Goal: Task Accomplishment & Management: Use online tool/utility

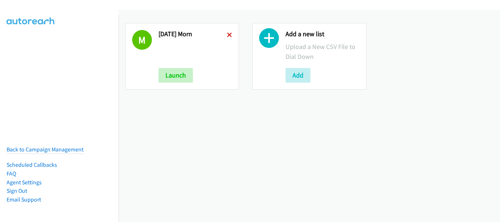
click at [228, 35] on icon at bounding box center [229, 35] width 5 height 5
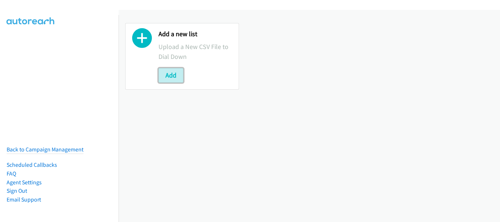
click at [174, 77] on button "Add" at bounding box center [171, 75] width 25 height 15
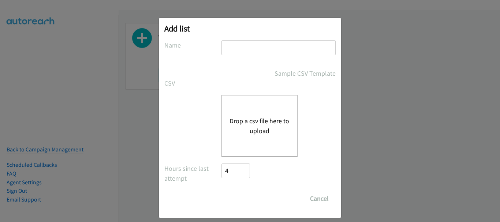
click at [228, 53] on input "text" at bounding box center [278, 47] width 114 height 15
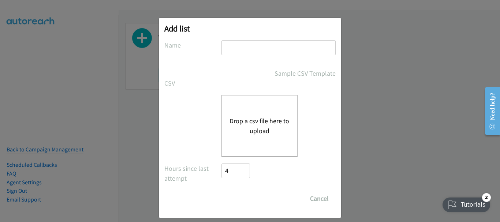
click at [228, 53] on input "text" at bounding box center [278, 47] width 114 height 15
type input "Monday aft"
click at [260, 133] on button "Drop a csv file here to upload" at bounding box center [260, 126] width 60 height 20
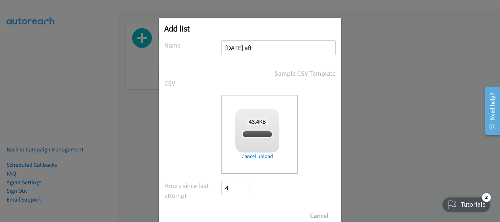
checkbox input "true"
click at [237, 212] on input "Save List" at bounding box center [240, 216] width 38 height 15
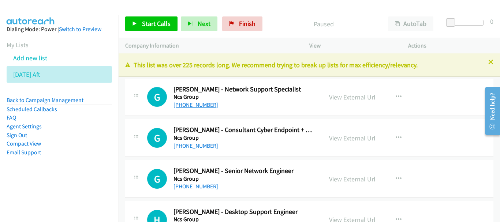
click at [195, 106] on link "+65 9037 8337" at bounding box center [196, 104] width 45 height 7
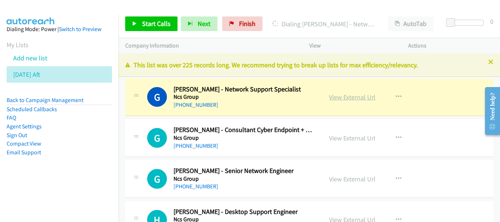
click at [344, 98] on link "View External Url" at bounding box center [352, 97] width 46 height 8
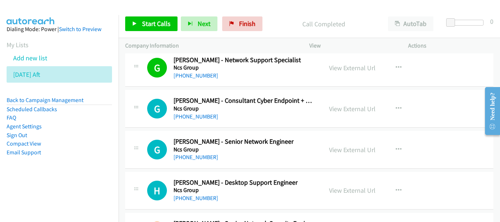
scroll to position [37, 0]
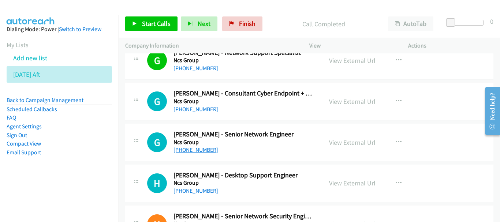
click at [202, 153] on link "+65 8249 6196" at bounding box center [196, 149] width 45 height 7
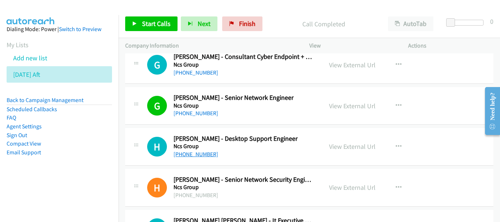
click at [200, 156] on link "+65 9243 0418" at bounding box center [196, 154] width 45 height 7
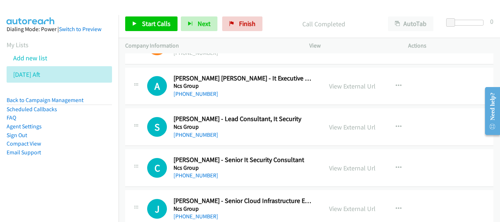
scroll to position [256, 0]
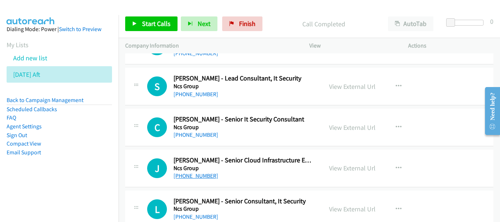
click at [186, 176] on link "+65 8407 9753" at bounding box center [196, 175] width 45 height 7
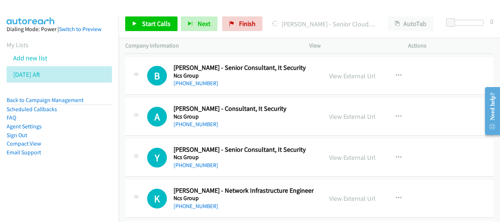
scroll to position [549, 0]
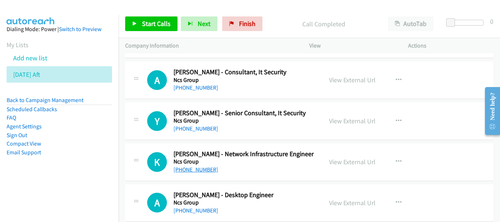
click at [187, 171] on link "+65 9796 0655" at bounding box center [196, 169] width 45 height 7
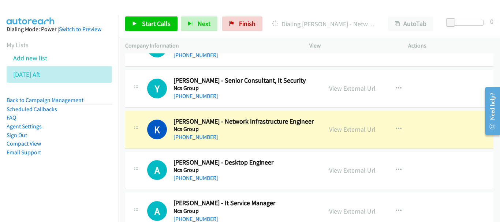
scroll to position [622, 0]
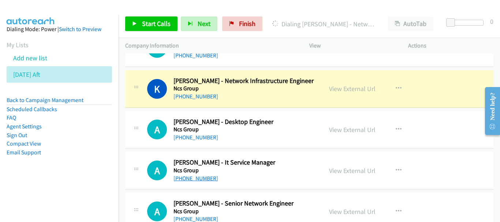
click at [204, 178] on link "+65 8151 4835" at bounding box center [196, 178] width 45 height 7
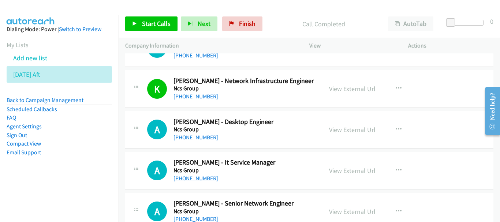
click at [189, 180] on link "+65 8151 4835" at bounding box center [196, 178] width 45 height 7
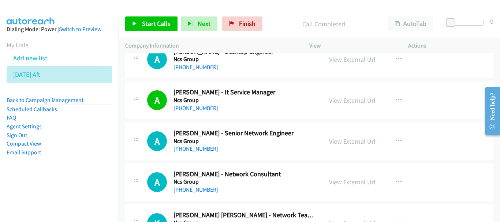
scroll to position [696, 0]
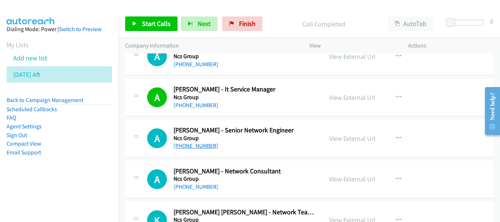
click at [187, 149] on link "+65 9127 9002" at bounding box center [196, 145] width 45 height 7
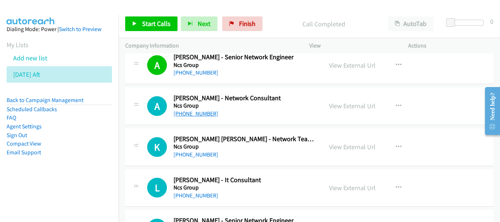
scroll to position [842, 0]
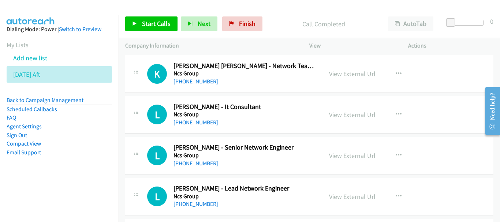
click at [194, 161] on link "+65 8446 8133" at bounding box center [196, 163] width 45 height 7
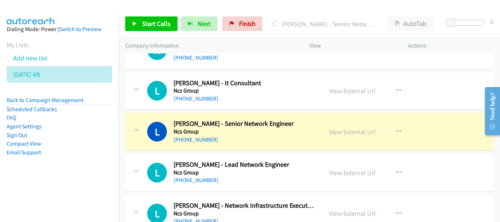
scroll to position [879, 0]
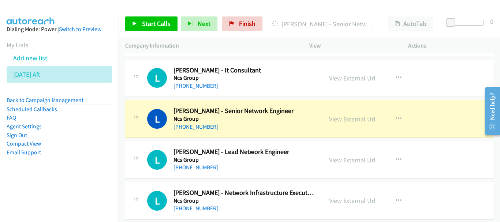
click at [335, 122] on link "View External Url" at bounding box center [352, 119] width 46 height 8
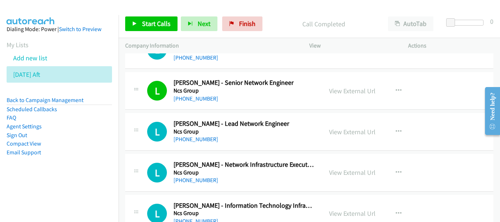
scroll to position [915, 0]
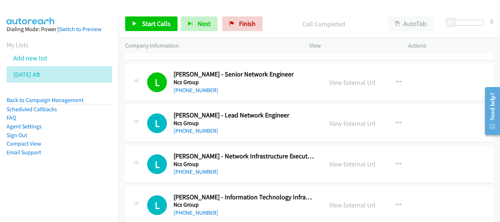
click at [200, 135] on div "L Callback Scheduled Logeshkumar Palanisamy - Lead Network Engineer Ncs Group A…" at bounding box center [309, 124] width 368 height 38
click at [199, 129] on link "+65 9777 8584" at bounding box center [196, 130] width 45 height 7
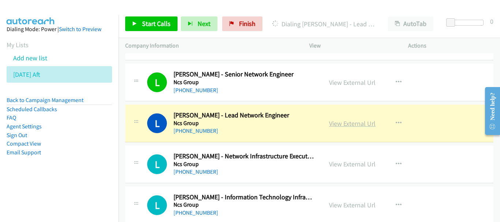
click at [346, 121] on link "View External Url" at bounding box center [352, 123] width 46 height 8
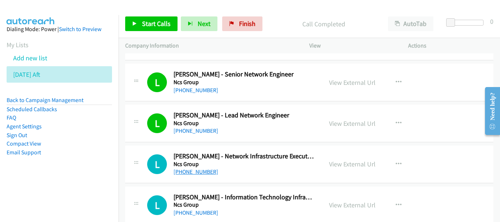
click at [186, 169] on link "+65 9092 0952" at bounding box center [196, 171] width 45 height 7
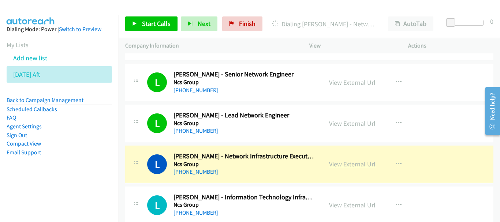
click at [341, 161] on link "View External Url" at bounding box center [352, 164] width 46 height 8
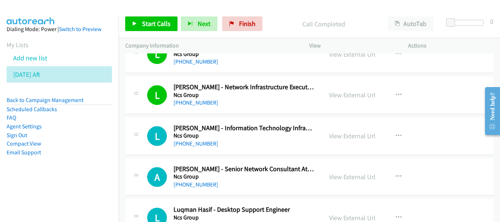
scroll to position [988, 0]
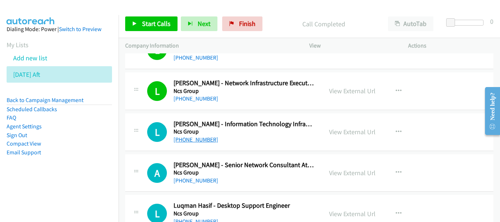
click at [197, 137] on link "+65 9091 9740" at bounding box center [196, 139] width 45 height 7
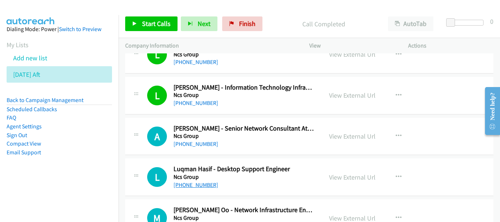
click at [192, 183] on link "+65 8299 5833" at bounding box center [196, 185] width 45 height 7
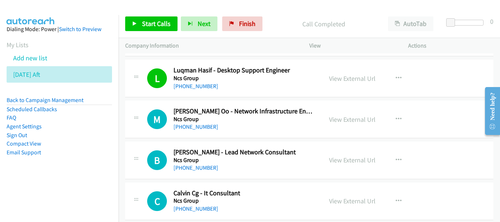
scroll to position [1135, 0]
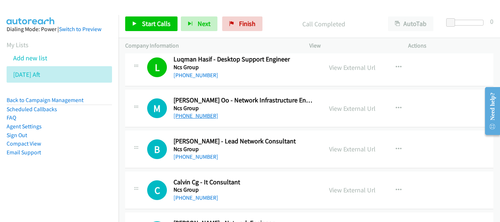
click at [194, 113] on link "+65 8322 9471" at bounding box center [196, 115] width 45 height 7
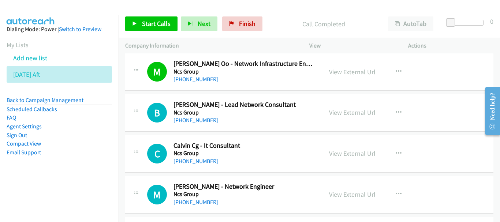
scroll to position [1208, 0]
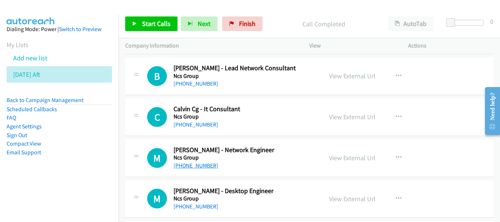
click at [195, 167] on link "+65 9779 4866" at bounding box center [196, 165] width 45 height 7
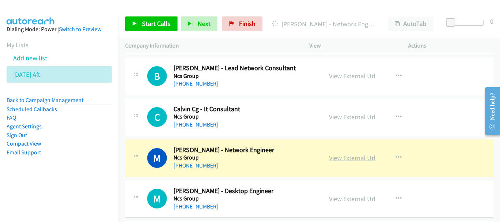
click at [342, 156] on link "View External Url" at bounding box center [352, 158] width 46 height 8
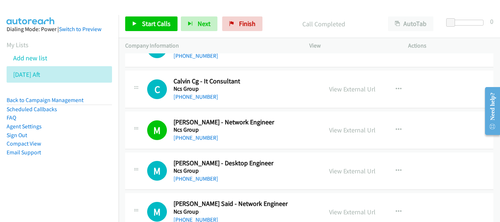
scroll to position [1281, 0]
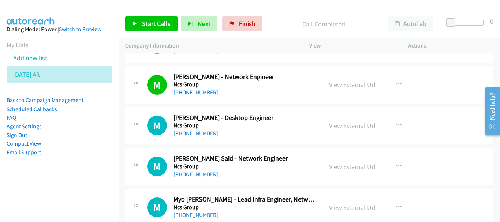
click at [195, 133] on link "+65 9152 7673" at bounding box center [196, 133] width 45 height 7
click at [189, 175] on link "+65 9470 6514" at bounding box center [196, 174] width 45 height 7
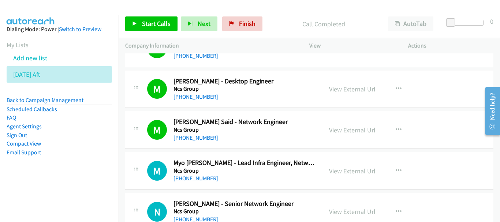
click at [200, 180] on link "+65 9446 4650" at bounding box center [196, 178] width 45 height 7
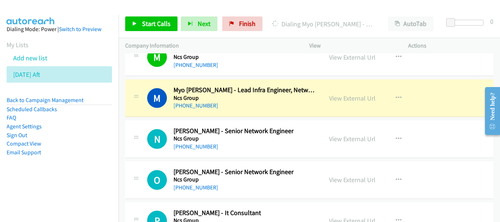
scroll to position [1391, 0]
click at [347, 98] on link "View External Url" at bounding box center [352, 98] width 46 height 8
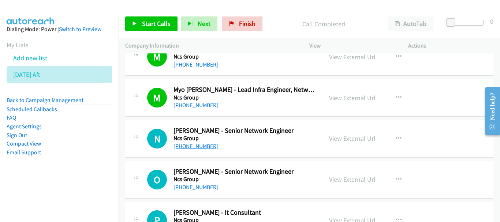
click at [200, 145] on link "+65 9488 9032" at bounding box center [196, 146] width 45 height 7
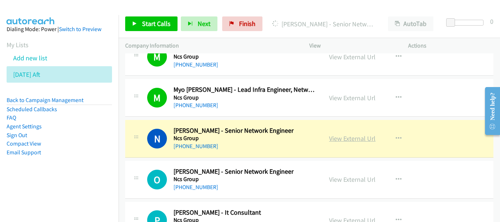
click at [352, 135] on link "View External Url" at bounding box center [352, 138] width 46 height 8
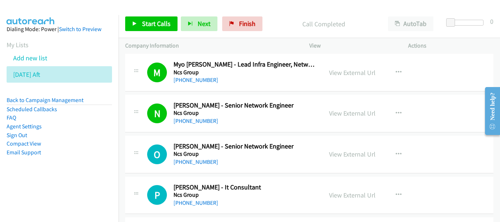
scroll to position [1428, 0]
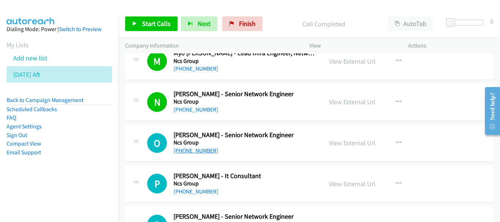
click at [202, 153] on link "+65 9712 9802" at bounding box center [196, 150] width 45 height 7
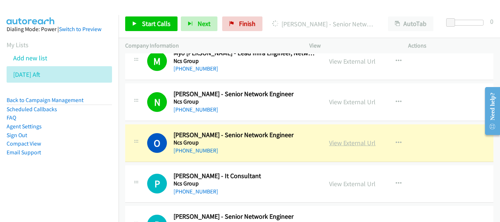
click at [355, 141] on link "View External Url" at bounding box center [352, 143] width 46 height 8
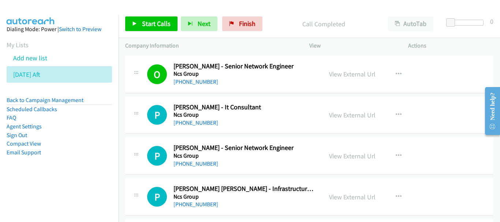
scroll to position [1538, 0]
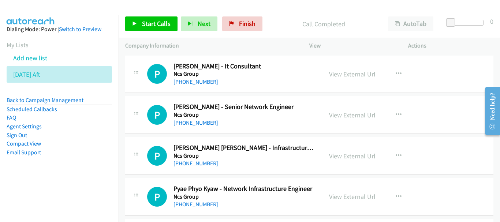
click at [195, 161] on link "+65 9842 9411" at bounding box center [196, 163] width 45 height 7
click at [198, 205] on link "+65 9669 1173" at bounding box center [196, 204] width 45 height 7
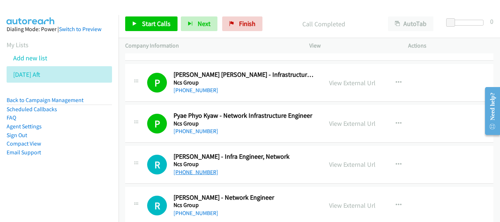
click at [189, 173] on link "+65 9382 8679" at bounding box center [196, 172] width 45 height 7
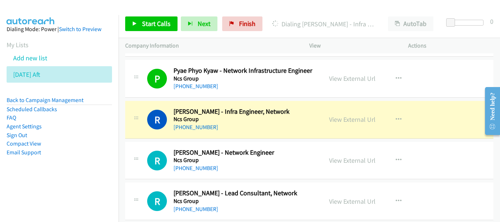
scroll to position [1647, 0]
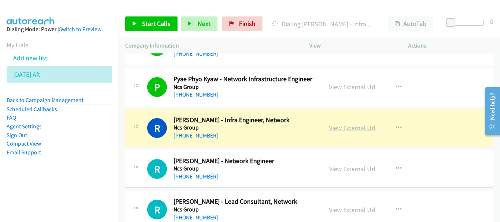
click at [367, 130] on link "View External Url" at bounding box center [352, 128] width 46 height 8
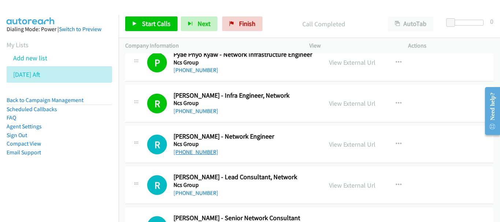
scroll to position [1684, 0]
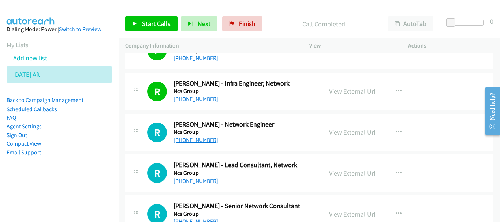
click at [203, 137] on link "+65 8505 7871" at bounding box center [196, 140] width 45 height 7
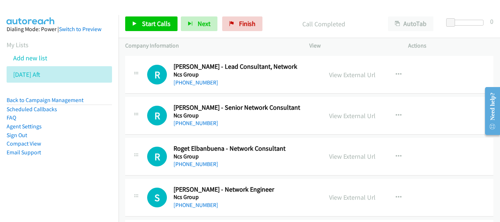
scroll to position [1794, 0]
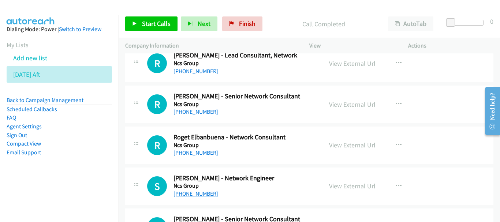
click at [194, 196] on link "+65 8412 9284" at bounding box center [196, 193] width 45 height 7
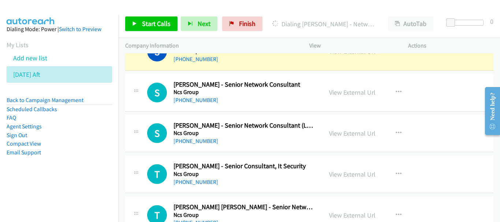
scroll to position [1904, 0]
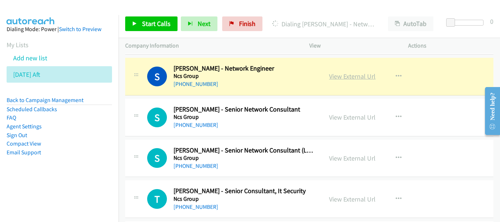
click at [369, 77] on link "View External Url" at bounding box center [352, 76] width 46 height 8
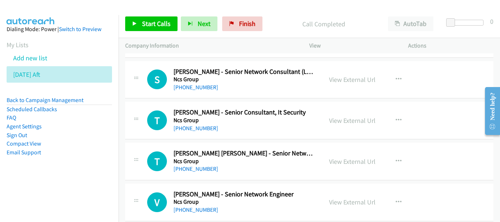
scroll to position [2013, 0]
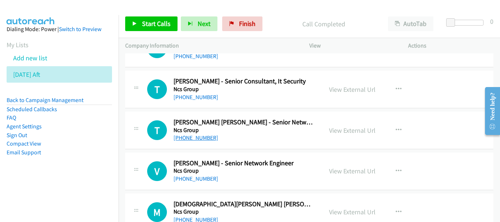
click at [197, 137] on link "+65 9789 5841" at bounding box center [196, 137] width 45 height 7
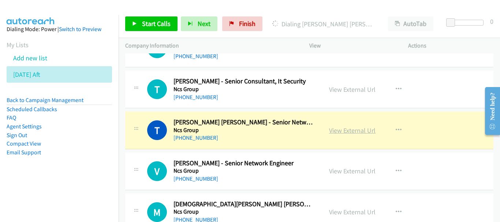
click at [360, 133] on link "View External Url" at bounding box center [352, 130] width 46 height 8
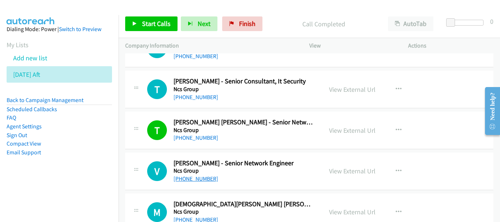
click at [196, 177] on link "+65 9643 8288" at bounding box center [196, 178] width 45 height 7
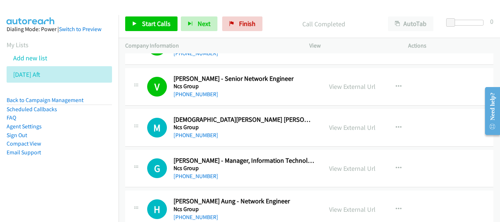
scroll to position [2087, 0]
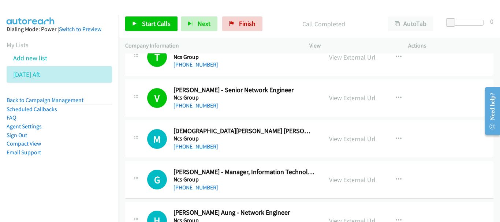
click at [198, 147] on link "+65 9645 0427" at bounding box center [196, 146] width 45 height 7
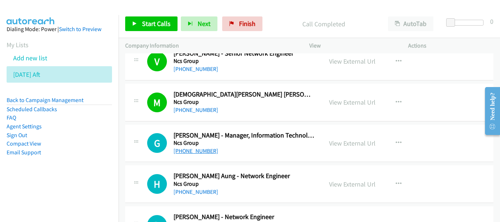
click at [197, 148] on link "+65 9794 5166" at bounding box center [196, 151] width 45 height 7
click at [194, 191] on link "+65 9375 5447" at bounding box center [196, 192] width 45 height 7
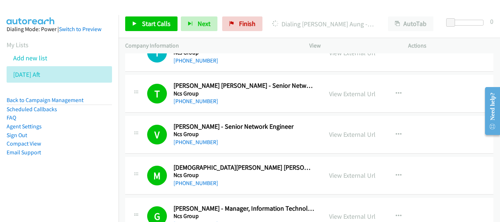
scroll to position [2196, 0]
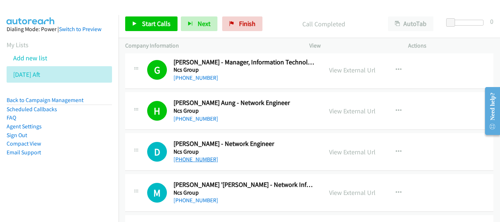
click at [202, 159] on link "+65 8399 9801" at bounding box center [196, 159] width 45 height 7
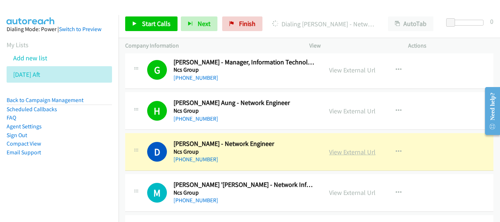
click at [353, 154] on link "View External Url" at bounding box center [352, 152] width 46 height 8
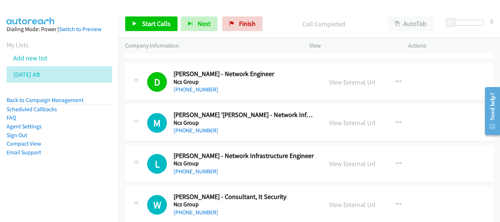
scroll to position [2270, 0]
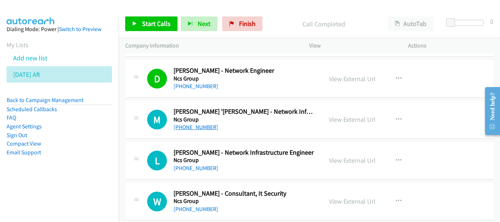
click at [197, 124] on link "+65 9791 0259" at bounding box center [196, 127] width 45 height 7
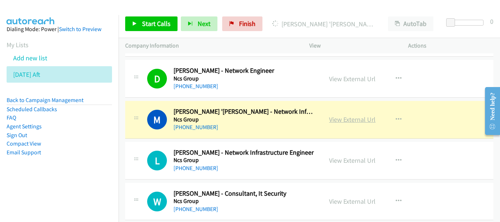
click at [359, 122] on link "View External Url" at bounding box center [352, 119] width 46 height 8
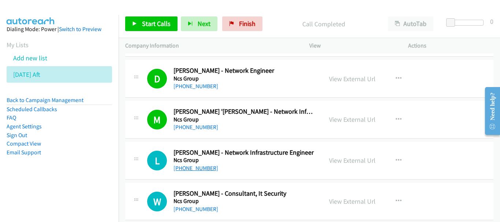
click at [200, 167] on link "+65 8163 8568" at bounding box center [196, 168] width 45 height 7
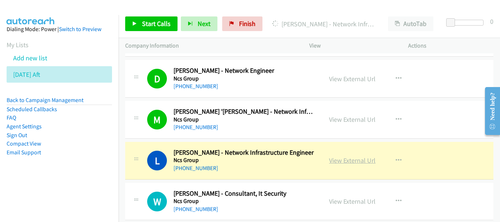
click at [342, 158] on link "View External Url" at bounding box center [352, 160] width 46 height 8
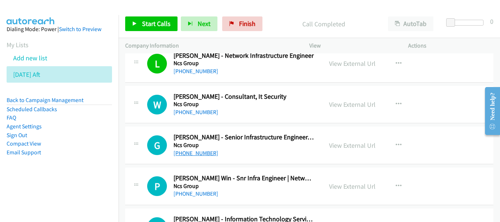
scroll to position [2379, 0]
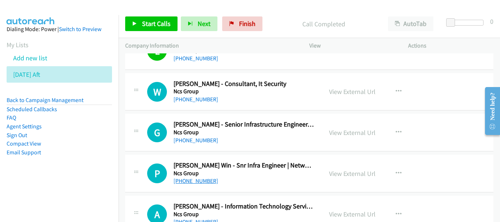
click at [201, 180] on link "+65 9017 0651" at bounding box center [196, 181] width 45 height 7
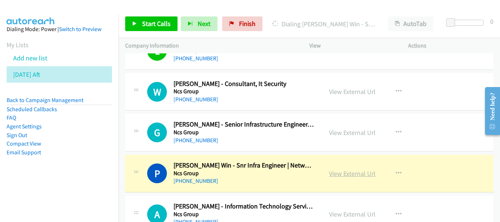
click at [364, 174] on link "View External Url" at bounding box center [352, 173] width 46 height 8
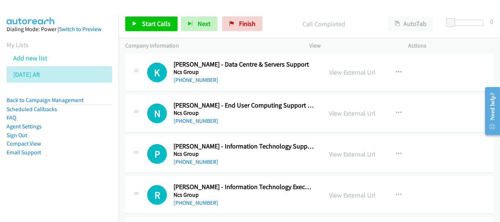
scroll to position [2599, 0]
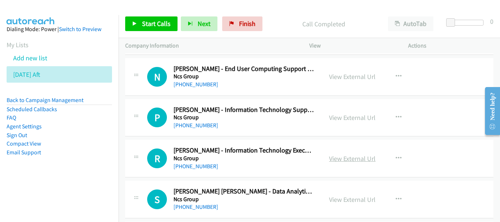
click at [341, 158] on link "View External Url" at bounding box center [352, 158] width 46 height 8
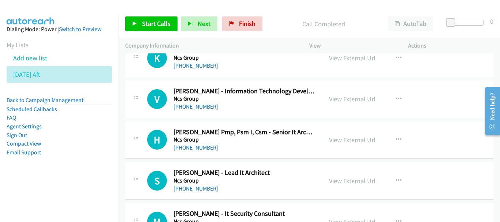
scroll to position [2782, 0]
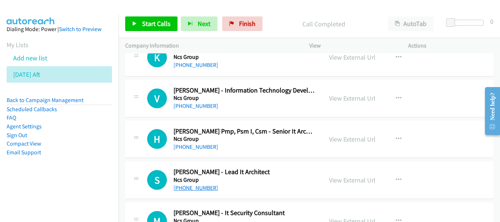
click at [180, 189] on link "+65 9658 3332" at bounding box center [196, 188] width 45 height 7
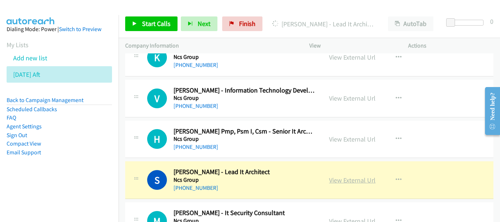
click at [331, 177] on link "View External Url" at bounding box center [352, 180] width 46 height 8
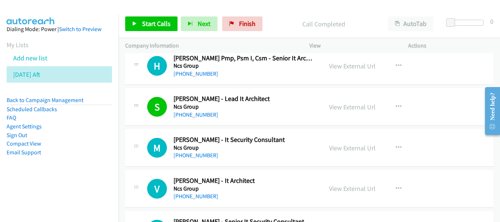
scroll to position [2892, 0]
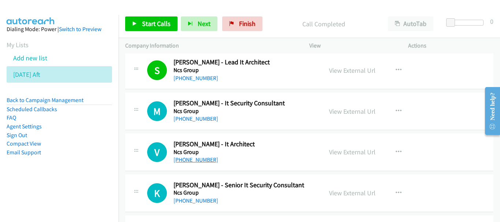
click at [206, 161] on link "+65 9628 4234" at bounding box center [196, 159] width 45 height 7
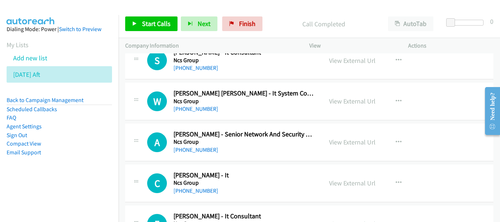
scroll to position [3148, 0]
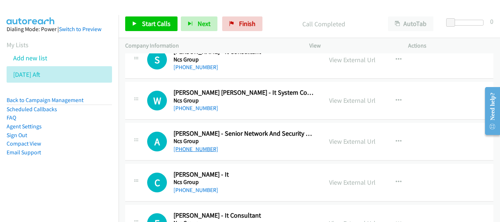
click at [196, 148] on link "+65 9834 9135" at bounding box center [196, 149] width 45 height 7
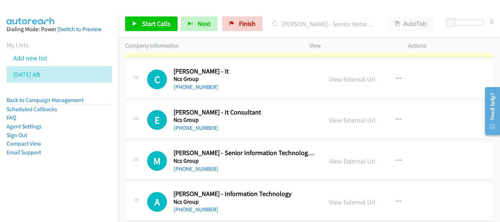
scroll to position [3258, 0]
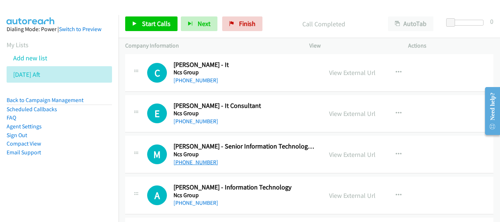
click at [199, 165] on link "+65 8828 7015" at bounding box center [196, 162] width 45 height 7
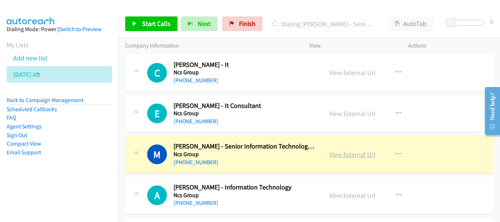
click at [354, 155] on link "View External Url" at bounding box center [352, 154] width 46 height 8
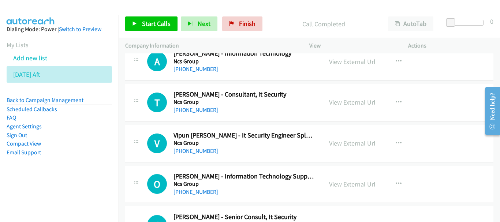
scroll to position [3404, 0]
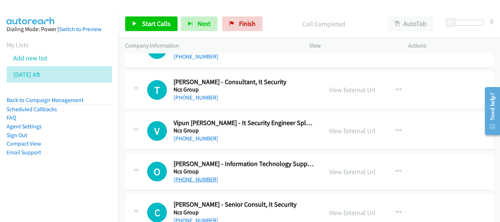
click at [204, 179] on link "+65 9879 1173" at bounding box center [196, 179] width 45 height 7
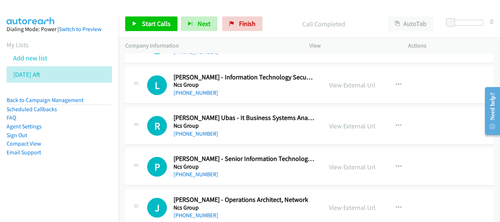
scroll to position [3697, 0]
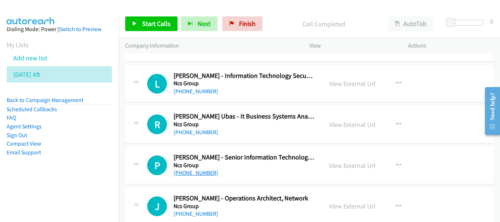
click at [202, 172] on link "+65 9760 0490" at bounding box center [196, 172] width 45 height 7
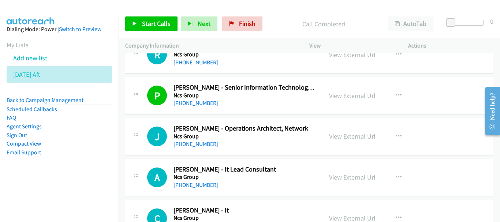
scroll to position [3771, 0]
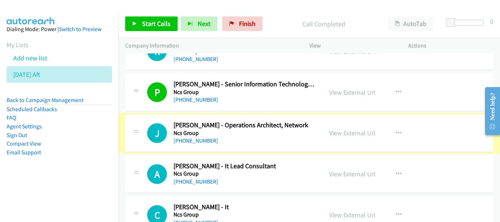
click at [201, 143] on link "+65 9222 2189" at bounding box center [196, 140] width 45 height 7
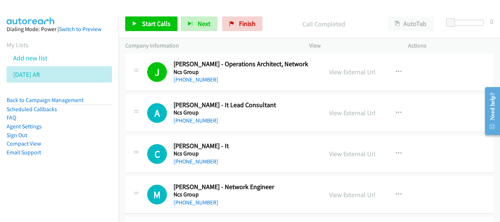
scroll to position [3844, 0]
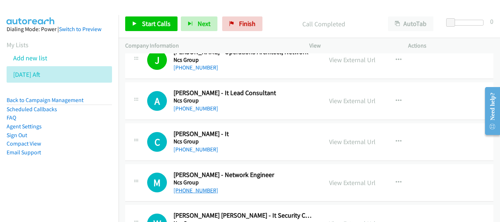
click at [200, 188] on link "+65 9115 1190" at bounding box center [196, 190] width 45 height 7
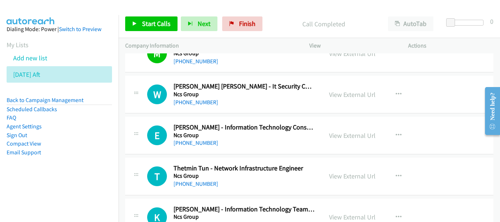
scroll to position [3990, 0]
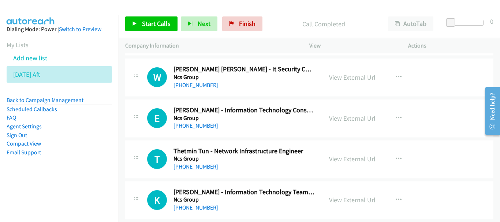
click at [195, 168] on link "+65 8770 4326" at bounding box center [196, 166] width 45 height 7
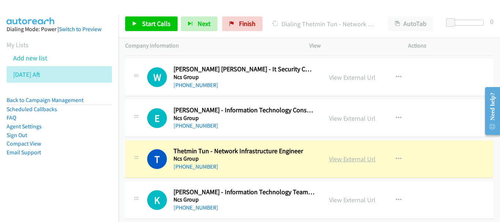
click at [351, 159] on link "View External Url" at bounding box center [352, 159] width 46 height 8
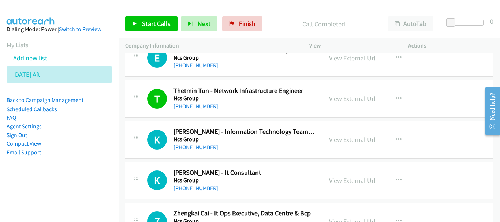
scroll to position [4063, 0]
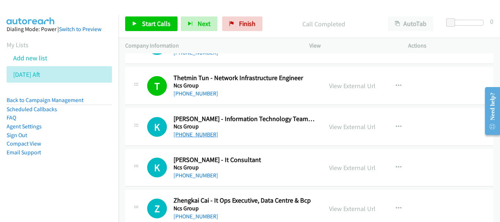
click at [193, 134] on link "+65 9225 0061" at bounding box center [196, 134] width 45 height 7
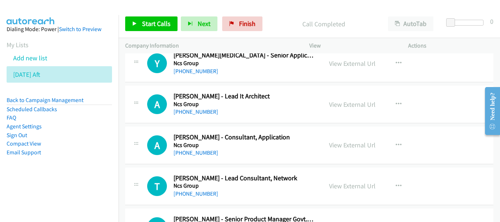
scroll to position [4429, 0]
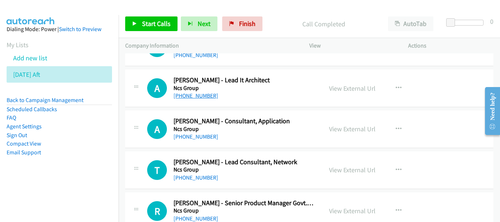
click at [205, 97] on link "+65 9648 0104" at bounding box center [196, 95] width 45 height 7
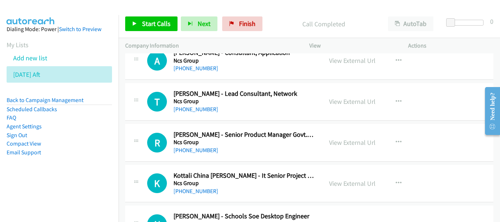
scroll to position [4503, 0]
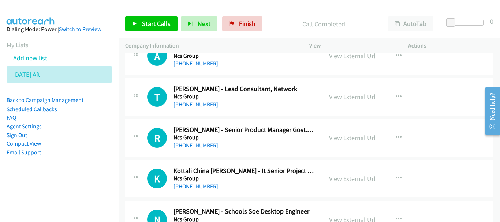
click at [188, 187] on link "+65 9819 6419" at bounding box center [196, 186] width 45 height 7
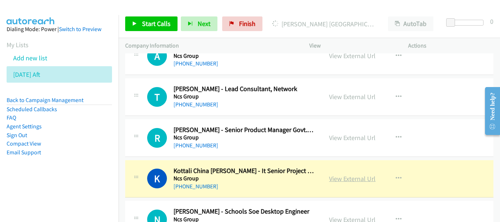
click at [364, 179] on link "View External Url" at bounding box center [352, 179] width 46 height 8
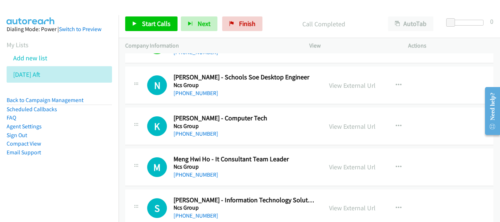
scroll to position [4649, 0]
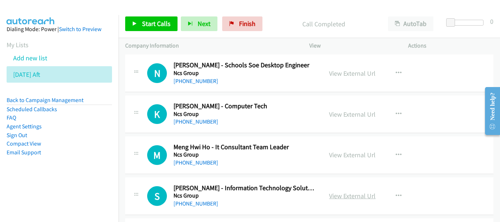
click at [366, 195] on link "View External Url" at bounding box center [352, 196] width 46 height 8
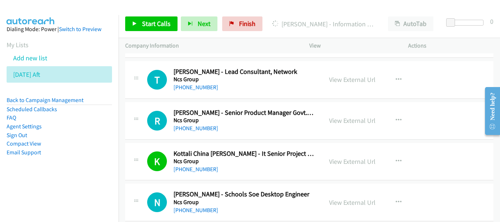
scroll to position [4503, 0]
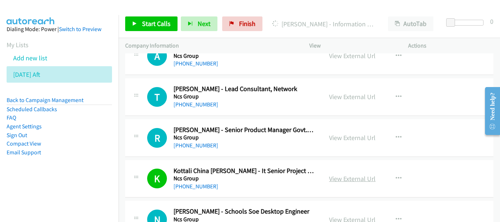
click at [361, 179] on link "View External Url" at bounding box center [352, 179] width 46 height 8
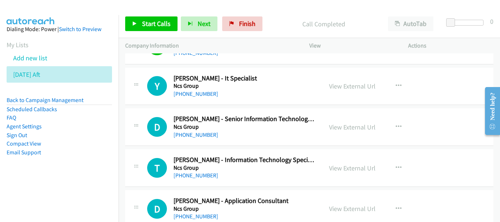
scroll to position [4796, 0]
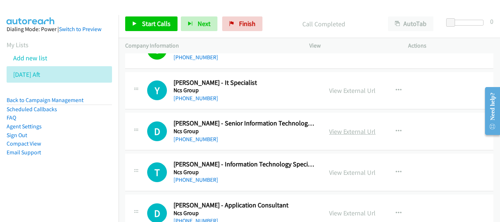
click at [335, 130] on link "View External Url" at bounding box center [352, 131] width 46 height 8
click at [332, 170] on link "View External Url" at bounding box center [352, 172] width 46 height 8
click at [336, 132] on link "View External Url" at bounding box center [352, 131] width 46 height 8
click at [349, 176] on link "View External Url" at bounding box center [352, 172] width 46 height 8
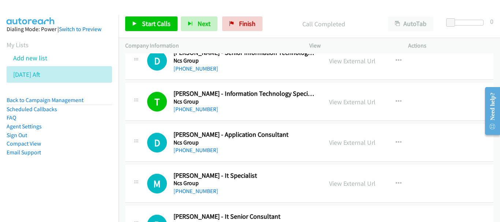
scroll to position [4869, 0]
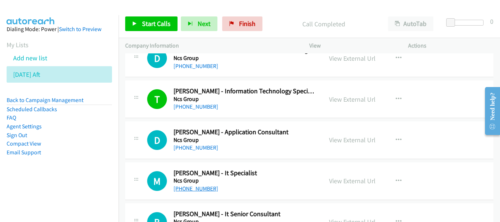
click at [193, 191] on link "+65 9069 9584" at bounding box center [196, 188] width 45 height 7
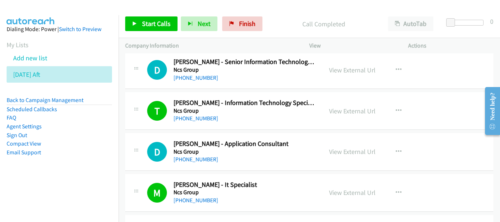
scroll to position [4796, 0]
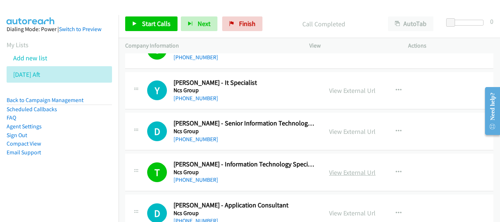
click at [346, 171] on link "View External Url" at bounding box center [352, 172] width 46 height 8
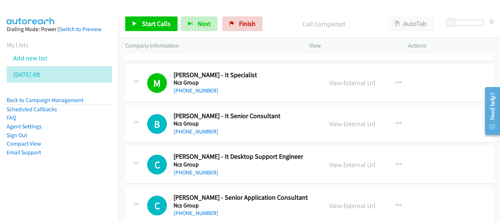
scroll to position [4979, 0]
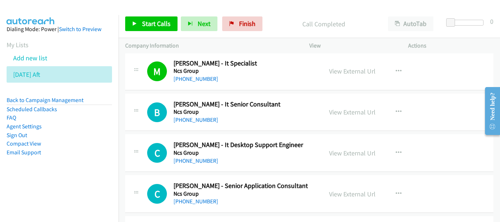
click at [204, 165] on div "+65 9137 4449" at bounding box center [244, 161] width 141 height 9
click at [206, 164] on link "+65 9137 4449" at bounding box center [196, 160] width 45 height 7
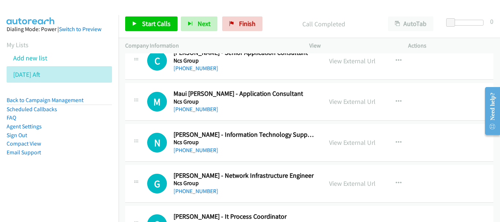
scroll to position [5125, 0]
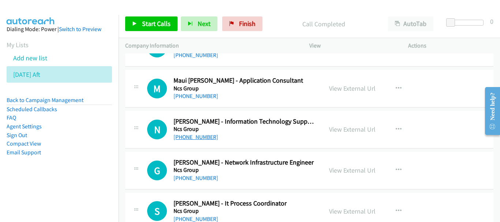
click at [192, 136] on link "+65 8772 2877" at bounding box center [196, 137] width 45 height 7
click at [191, 175] on link "+65 9785 9724" at bounding box center [196, 178] width 45 height 7
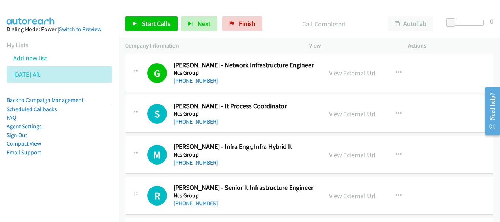
scroll to position [5235, 0]
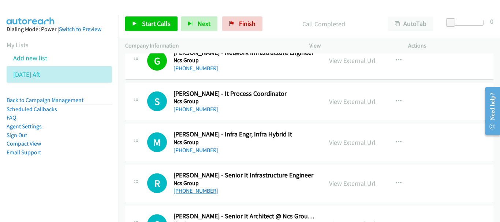
click at [194, 190] on link "+65 8450 1013" at bounding box center [196, 190] width 45 height 7
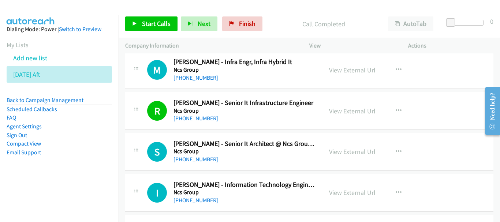
scroll to position [5308, 0]
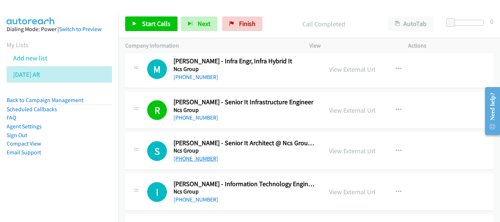
click at [188, 157] on link "+65 8332 0486" at bounding box center [196, 158] width 45 height 7
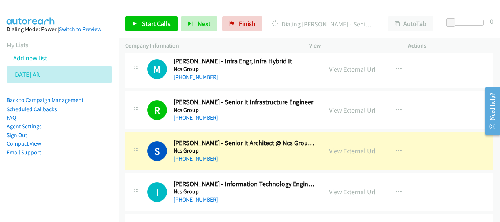
scroll to position [5345, 0]
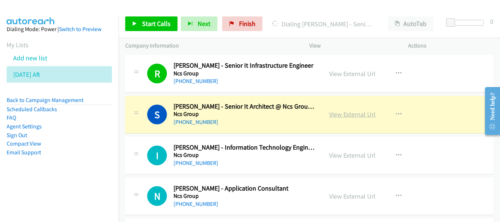
click at [359, 118] on link "View External Url" at bounding box center [352, 114] width 46 height 8
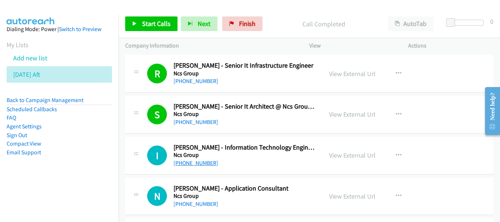
click at [198, 163] on link "+65 9151 1424" at bounding box center [196, 163] width 45 height 7
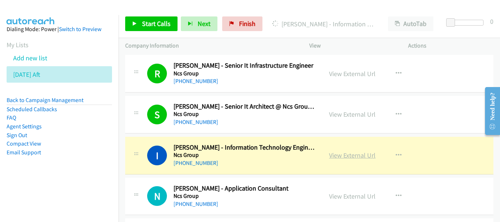
click at [364, 159] on link "View External Url" at bounding box center [352, 155] width 46 height 8
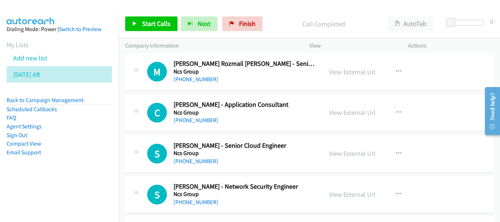
scroll to position [5564, 0]
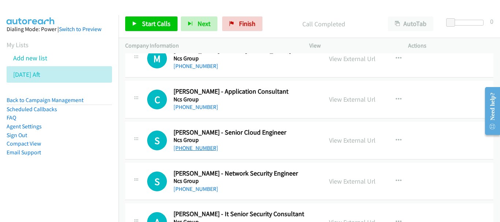
click at [198, 147] on link "+65 9620 6020" at bounding box center [196, 148] width 45 height 7
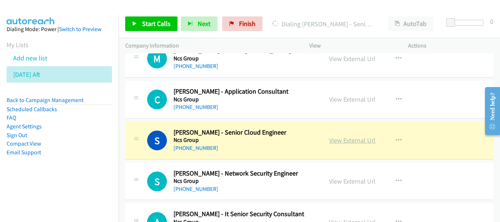
click at [355, 139] on link "View External Url" at bounding box center [352, 140] width 46 height 8
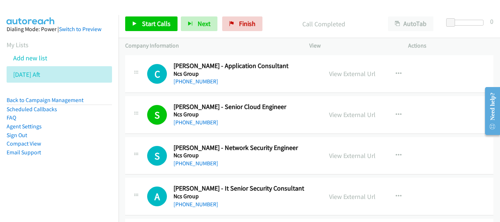
scroll to position [5601, 0]
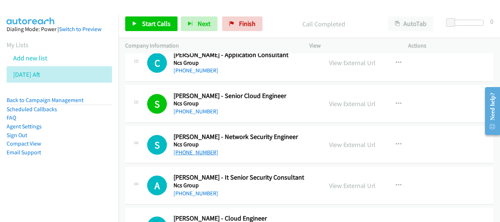
click at [193, 152] on link "+65 9450 9233" at bounding box center [196, 152] width 45 height 7
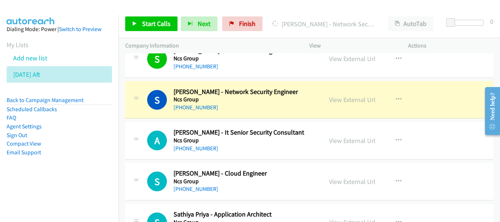
scroll to position [5674, 0]
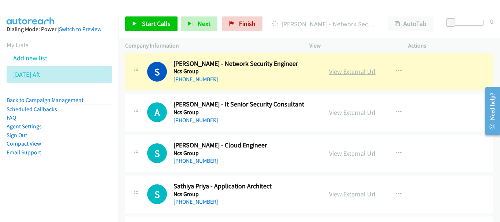
click at [347, 72] on link "View External Url" at bounding box center [352, 71] width 46 height 8
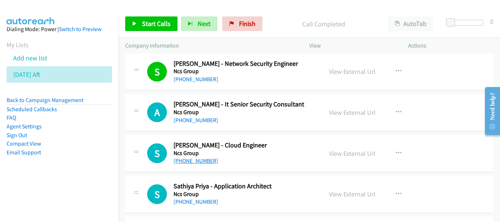
click at [201, 164] on link "+65 9892 5518" at bounding box center [196, 160] width 45 height 7
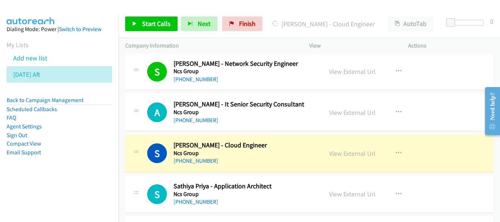
scroll to position [5711, 0]
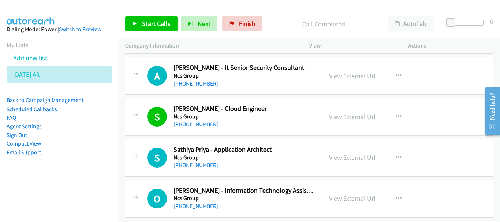
click at [175, 167] on link "+65 8620 7434" at bounding box center [196, 165] width 45 height 7
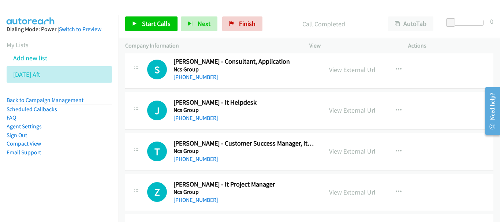
scroll to position [6040, 0]
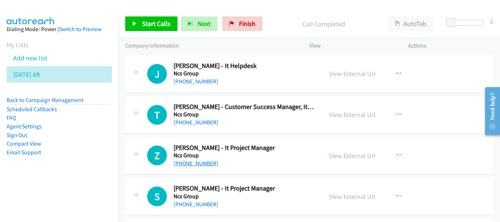
click at [186, 167] on link "+65 9678 9753" at bounding box center [196, 163] width 45 height 7
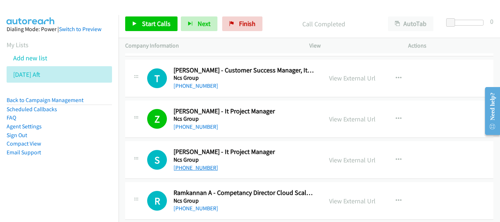
click at [197, 168] on link "+65 9061 5324" at bounding box center [196, 167] width 45 height 7
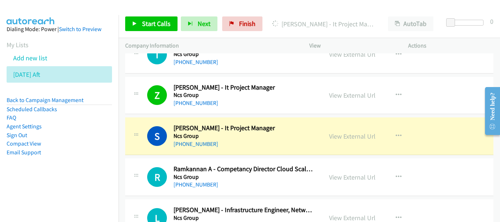
scroll to position [6113, 0]
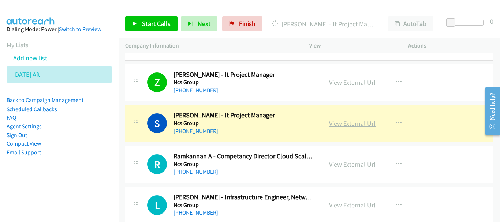
click at [329, 125] on link "View External Url" at bounding box center [352, 123] width 46 height 8
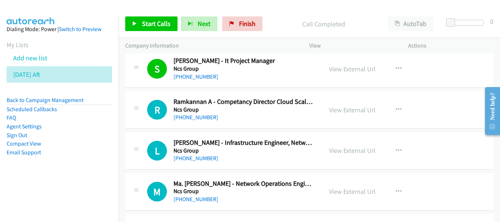
scroll to position [6187, 0]
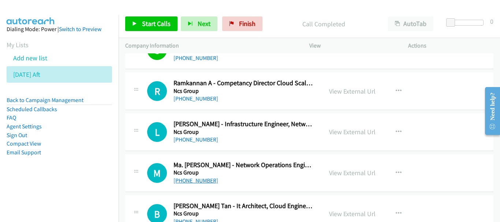
click at [202, 183] on link "+65 8146 3772" at bounding box center [196, 180] width 45 height 7
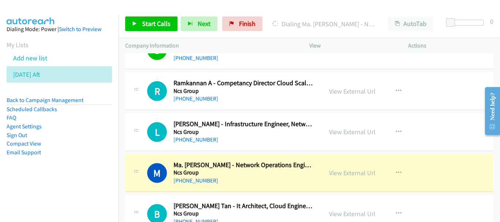
scroll to position [6223, 0]
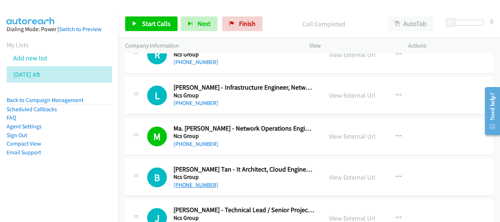
click at [204, 186] on link "+65 9155 3877" at bounding box center [196, 185] width 45 height 7
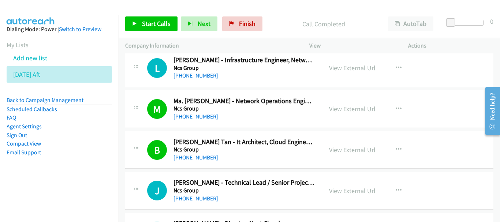
scroll to position [6296, 0]
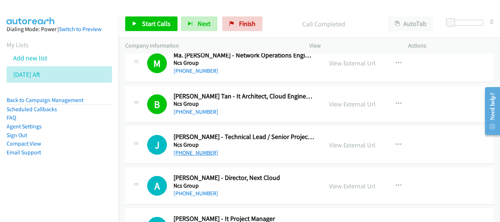
click at [201, 152] on link "+65 9014 2591" at bounding box center [196, 152] width 45 height 7
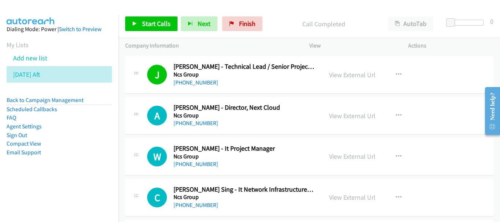
scroll to position [6370, 0]
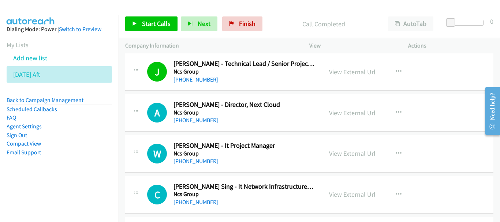
click at [190, 166] on div "W Callback Scheduled Weiming Heng - It Project Manager Ncs Group Asia/Singapore…" at bounding box center [309, 154] width 368 height 38
click at [194, 162] on link "+65 9877 4030" at bounding box center [196, 161] width 45 height 7
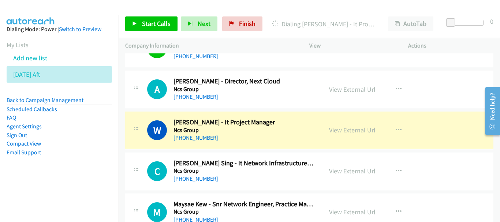
scroll to position [6406, 0]
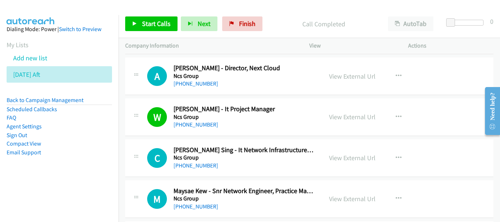
click at [325, 160] on div "View External Url View External Url Schedule/Manage Callback Start Calls Here R…" at bounding box center [375, 158] width 105 height 24
click at [329, 160] on link "View External Url" at bounding box center [352, 158] width 46 height 8
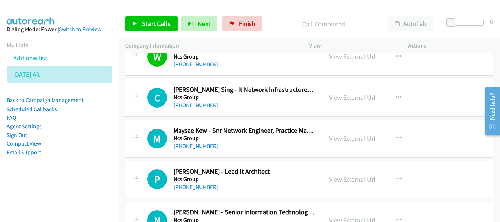
scroll to position [6480, 0]
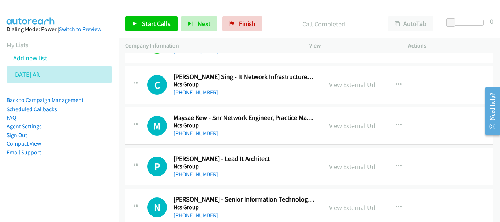
click at [191, 172] on link "+65 9678 6625" at bounding box center [196, 174] width 45 height 7
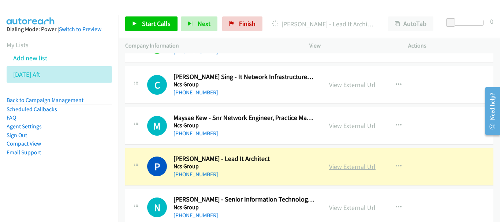
click at [356, 164] on link "View External Url" at bounding box center [352, 167] width 46 height 8
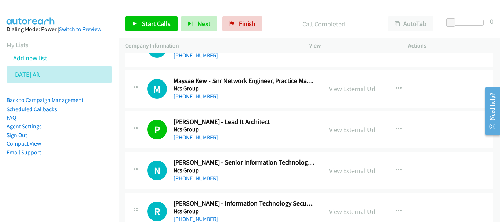
scroll to position [6553, 0]
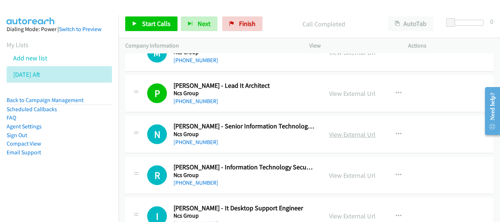
click at [353, 135] on link "View External Url" at bounding box center [352, 134] width 46 height 8
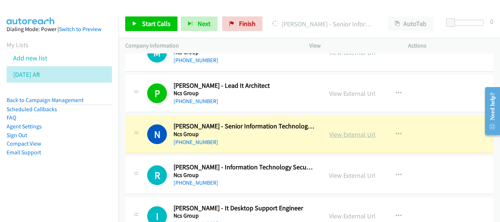
click at [357, 136] on link "View External Url" at bounding box center [352, 134] width 46 height 8
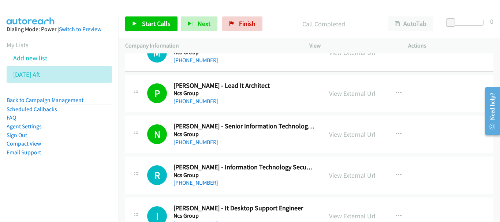
click at [208, 185] on div "+65 9428 8722" at bounding box center [244, 183] width 141 height 9
click at [197, 186] on link "+65 9428 8722" at bounding box center [196, 182] width 45 height 7
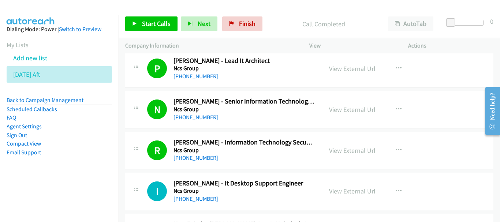
scroll to position [6626, 0]
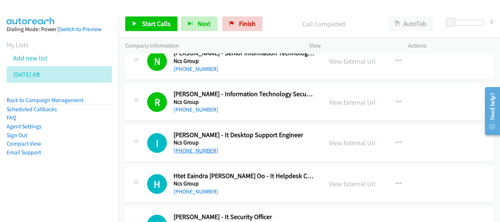
click at [183, 149] on link "+65 9270 3101" at bounding box center [196, 150] width 45 height 7
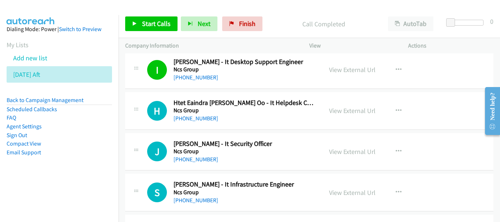
scroll to position [6736, 0]
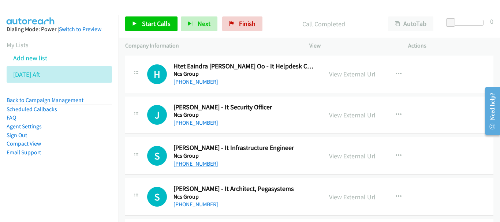
click at [194, 163] on link "+65 8355 4011" at bounding box center [196, 163] width 45 height 7
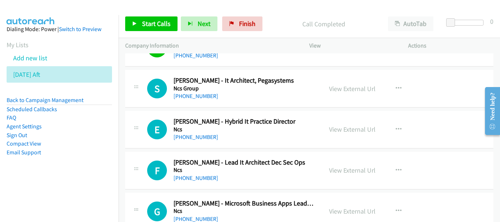
scroll to position [6846, 0]
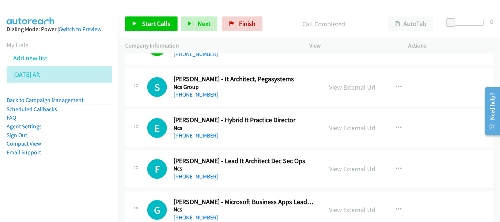
click at [185, 178] on link "+65 9777 2291" at bounding box center [196, 176] width 45 height 7
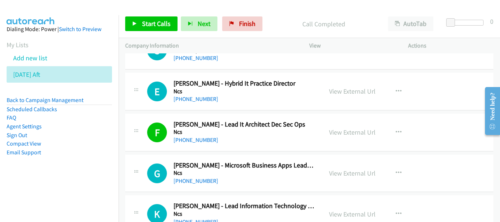
scroll to position [6919, 0]
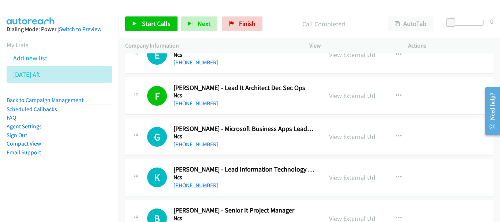
click at [187, 185] on link "+65 9187 7194" at bounding box center [196, 185] width 45 height 7
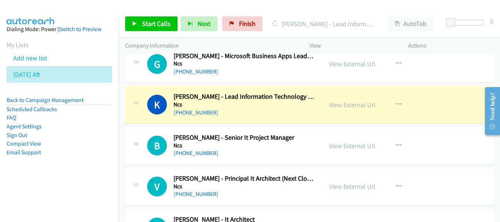
scroll to position [6992, 0]
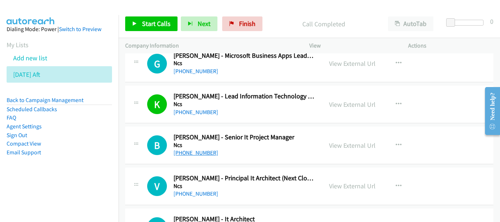
click at [201, 154] on link "+65 9004 3022" at bounding box center [196, 152] width 45 height 7
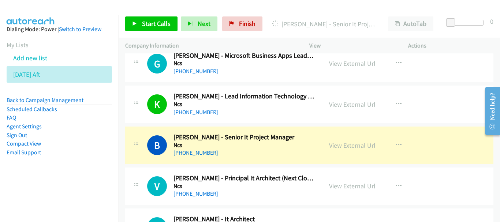
scroll to position [7029, 0]
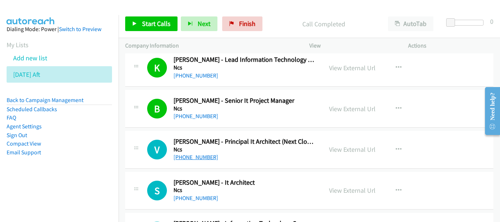
click at [204, 158] on link "+65 8606 0293" at bounding box center [196, 157] width 45 height 7
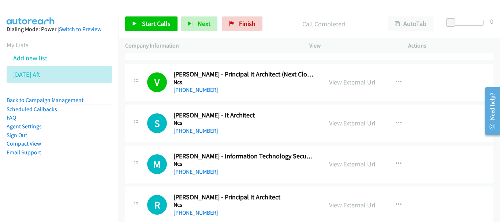
scroll to position [7102, 0]
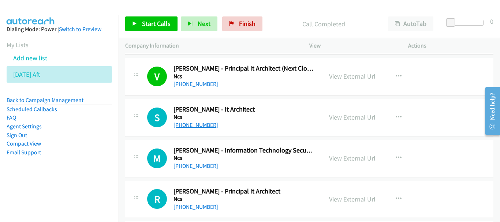
click at [193, 126] on link "+65 8163 6329" at bounding box center [196, 125] width 45 height 7
click at [202, 167] on link "+65 9297 3977" at bounding box center [196, 166] width 45 height 7
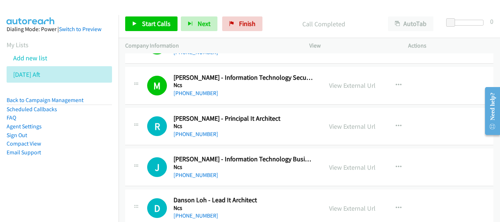
scroll to position [7175, 0]
click at [195, 135] on link "+65 9336 6385" at bounding box center [196, 133] width 45 height 7
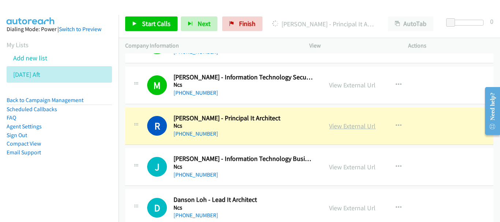
click at [368, 129] on link "View External Url" at bounding box center [352, 126] width 46 height 8
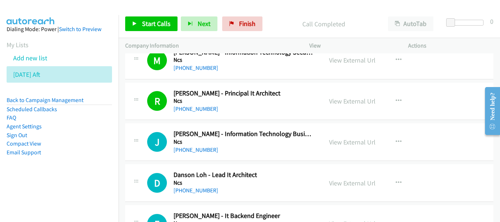
scroll to position [7212, 0]
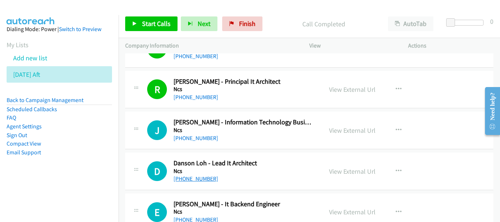
click at [201, 180] on link "+65 9088 3210" at bounding box center [196, 178] width 45 height 7
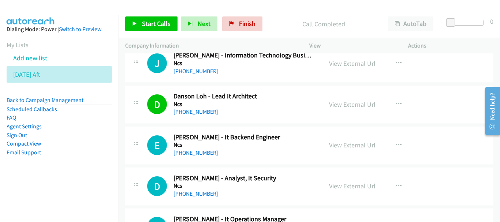
scroll to position [7285, 0]
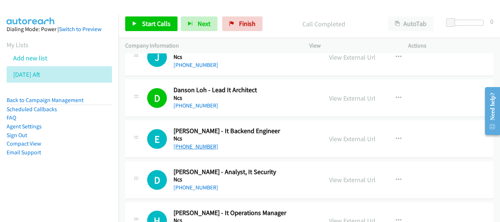
click at [193, 148] on link "+65 9729 3546" at bounding box center [196, 146] width 45 height 7
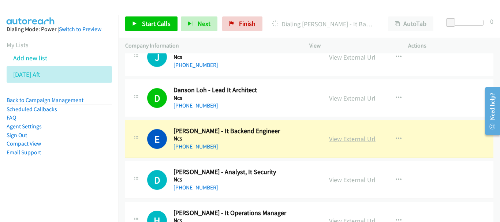
click at [359, 138] on link "View External Url" at bounding box center [352, 139] width 46 height 8
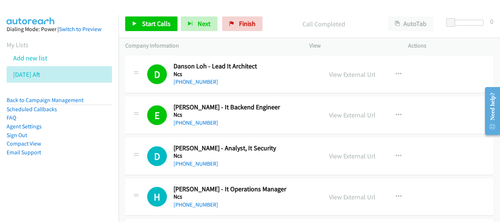
scroll to position [7321, 0]
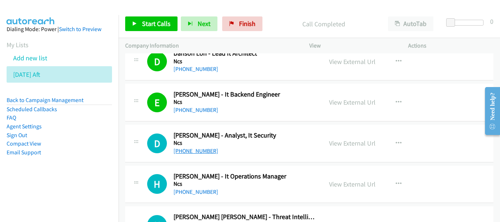
click at [201, 148] on link "+65 9648 8226" at bounding box center [196, 151] width 45 height 7
click at [198, 193] on link "+65 9631 0607" at bounding box center [196, 192] width 45 height 7
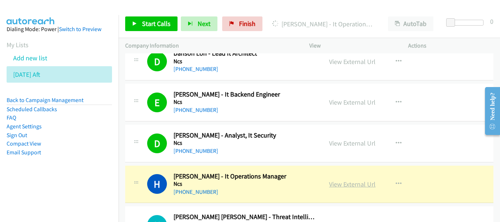
click at [340, 182] on link "View External Url" at bounding box center [352, 184] width 46 height 8
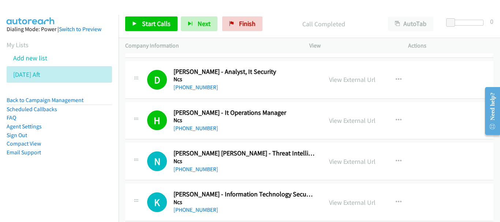
scroll to position [7395, 0]
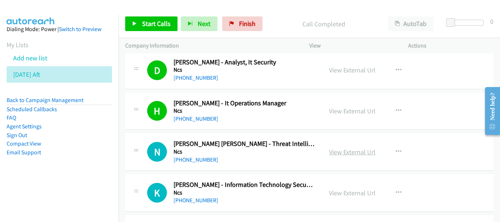
click at [334, 153] on link "View External Url" at bounding box center [352, 152] width 46 height 8
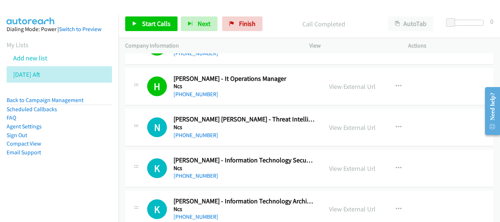
scroll to position [7431, 0]
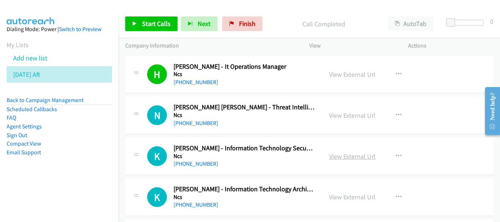
click at [339, 157] on link "View External Url" at bounding box center [352, 156] width 46 height 8
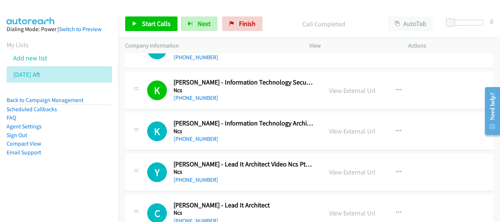
scroll to position [7505, 0]
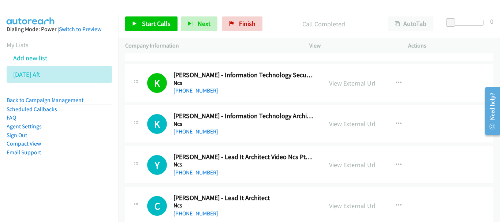
click at [200, 134] on link "+65 8608 4019" at bounding box center [196, 131] width 45 height 7
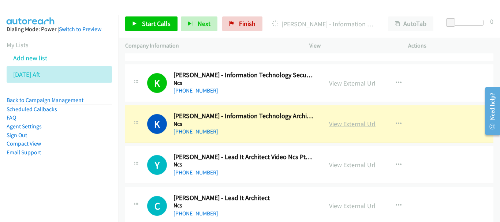
click at [343, 125] on link "View External Url" at bounding box center [352, 124] width 46 height 8
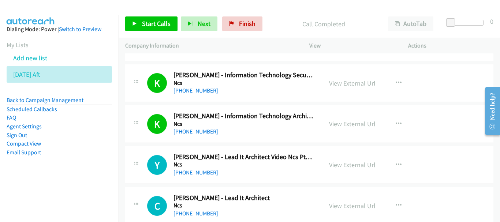
scroll to position [7578, 0]
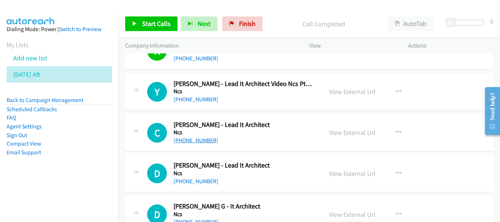
click at [195, 138] on link "+65 8686 4080" at bounding box center [196, 140] width 45 height 7
click at [197, 180] on link "+65 9337 2734" at bounding box center [196, 181] width 45 height 7
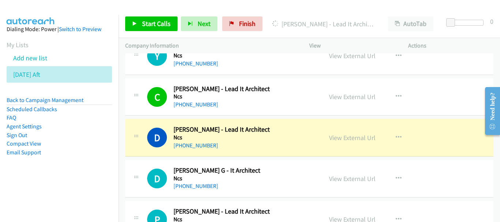
scroll to position [7651, 0]
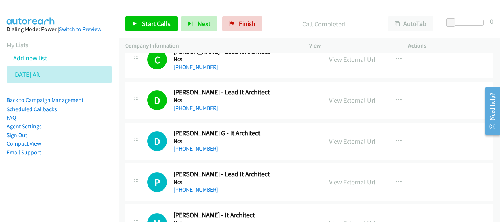
click at [182, 190] on link "+65 8318 4885" at bounding box center [196, 189] width 45 height 7
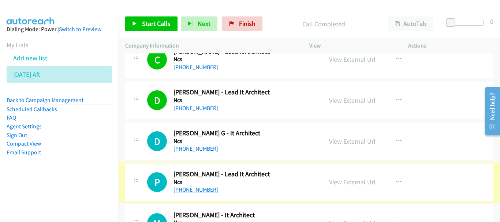
click at [184, 189] on link "+65 8318 4885" at bounding box center [196, 189] width 45 height 7
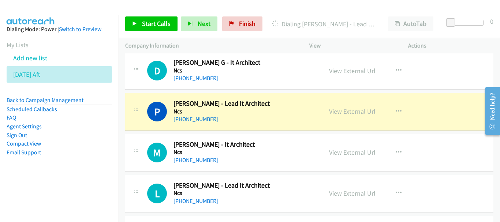
scroll to position [7724, 0]
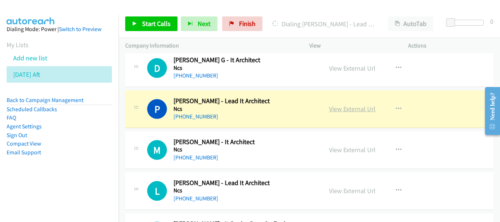
click at [353, 108] on link "View External Url" at bounding box center [352, 109] width 46 height 8
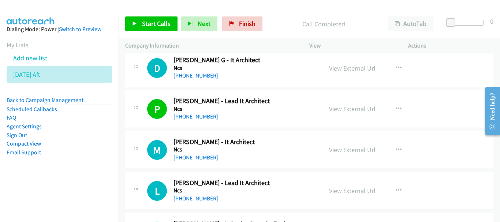
click at [207, 155] on link "+65 8113 1976" at bounding box center [196, 157] width 45 height 7
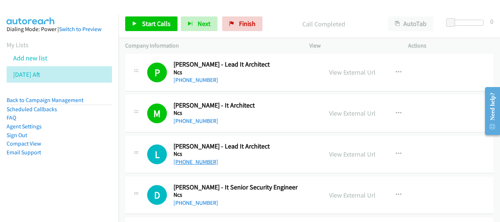
click at [190, 159] on link "+65 9177 0375" at bounding box center [196, 162] width 45 height 7
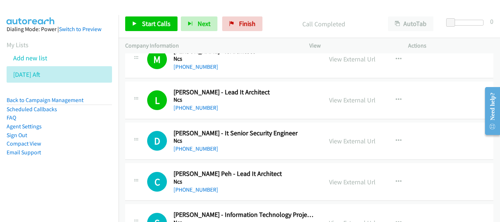
scroll to position [7834, 0]
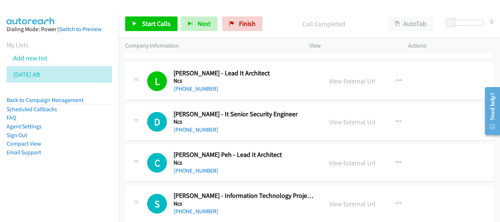
click at [208, 132] on div "+65 9767 7199" at bounding box center [244, 130] width 141 height 9
click at [204, 130] on link "+65 9767 7199" at bounding box center [196, 129] width 45 height 7
click at [204, 171] on link "+65 8129 6295" at bounding box center [196, 170] width 45 height 7
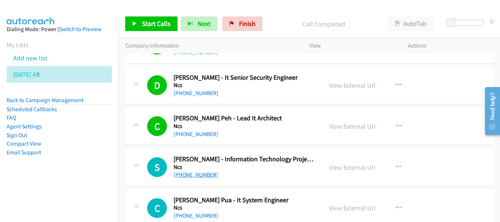
click at [207, 174] on link "+65 8322 3011" at bounding box center [196, 174] width 45 height 7
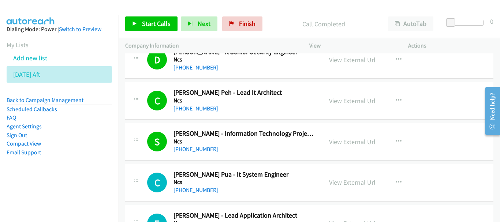
scroll to position [7907, 0]
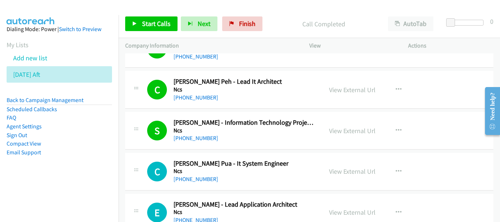
click at [201, 175] on div "+65 8697 4269" at bounding box center [244, 179] width 141 height 9
click at [201, 179] on link "+65 8697 4269" at bounding box center [196, 179] width 45 height 7
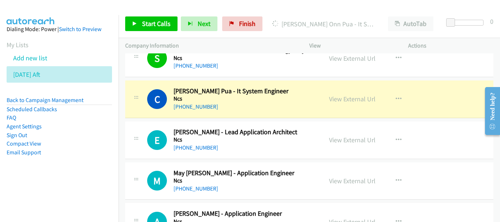
scroll to position [7980, 0]
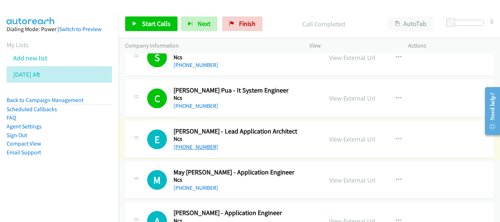
click at [199, 145] on link "+65 9731 2968" at bounding box center [196, 147] width 45 height 7
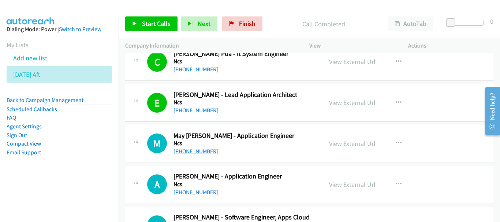
click at [196, 149] on link "+65 9615 7303" at bounding box center [196, 151] width 45 height 7
click at [191, 192] on link "+65 8804 4161" at bounding box center [196, 192] width 45 height 7
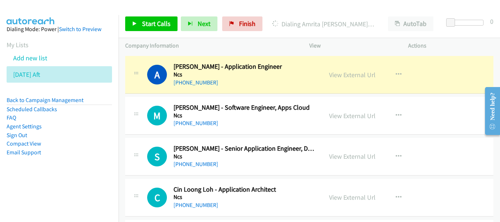
scroll to position [8163, 0]
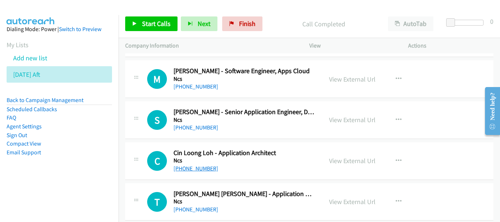
click at [192, 171] on link "+65 9141 5616" at bounding box center [196, 168] width 45 height 7
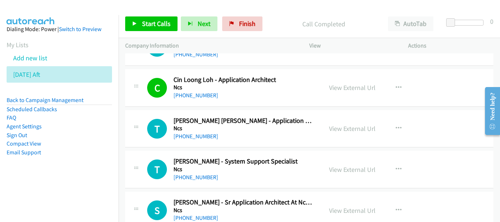
scroll to position [8273, 0]
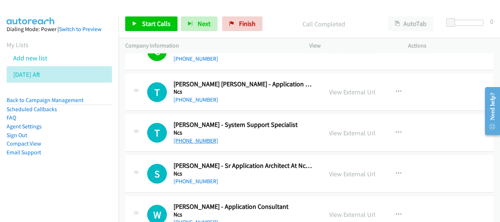
click at [207, 142] on link "+65 9323 4299" at bounding box center [196, 140] width 45 height 7
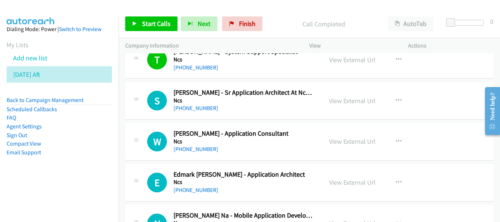
scroll to position [8383, 0]
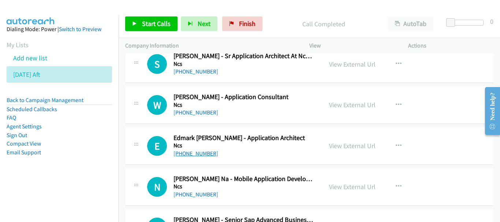
click at [192, 156] on link "+65 8173 8117" at bounding box center [196, 153] width 45 height 7
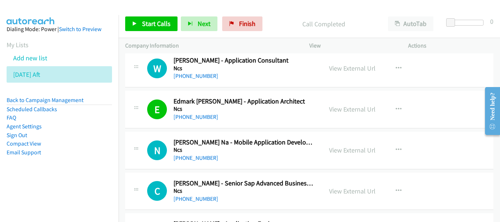
scroll to position [8456, 0]
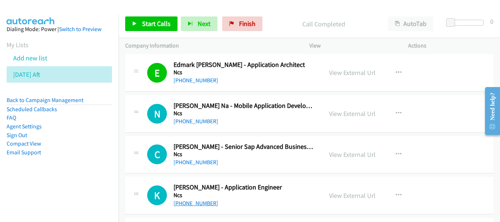
click at [189, 204] on link "+65 9017 5525" at bounding box center [196, 203] width 45 height 7
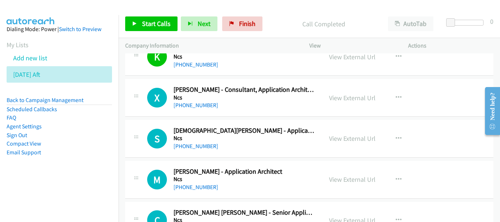
scroll to position [8603, 0]
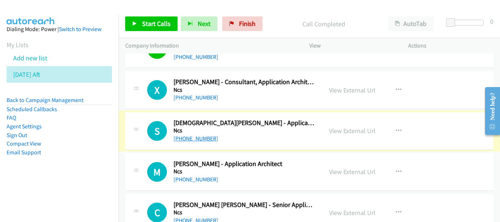
click at [201, 138] on link "+65 8622 2164" at bounding box center [196, 138] width 45 height 7
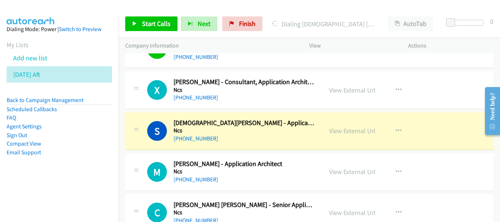
click at [352, 132] on link "View External Url" at bounding box center [352, 131] width 46 height 8
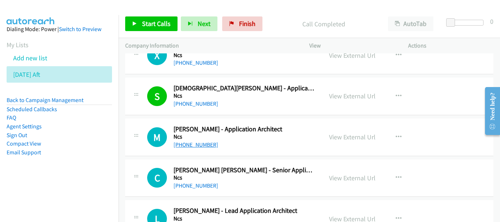
scroll to position [8639, 0]
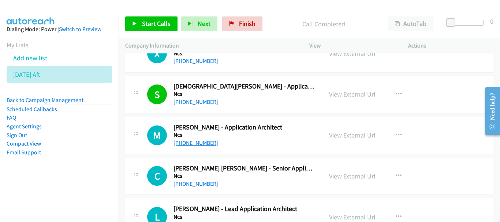
click at [202, 143] on link "+65 9190 5190" at bounding box center [196, 142] width 45 height 7
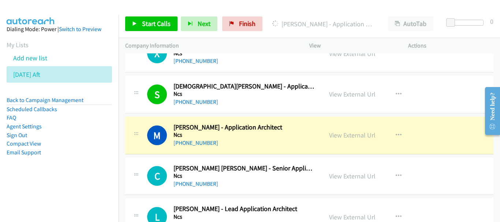
click at [343, 140] on div "View External Url" at bounding box center [352, 135] width 46 height 10
click at [343, 136] on link "View External Url" at bounding box center [352, 135] width 46 height 8
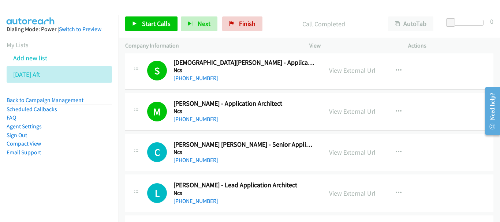
scroll to position [8676, 0]
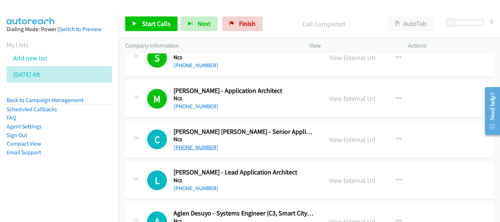
click at [193, 147] on link "+65 8200 4494" at bounding box center [196, 147] width 45 height 7
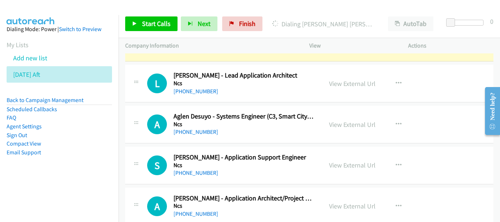
scroll to position [8786, 0]
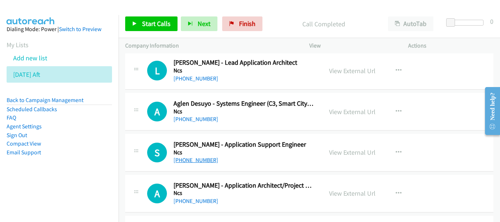
click at [192, 159] on link "+65 9423 6371" at bounding box center [196, 160] width 45 height 7
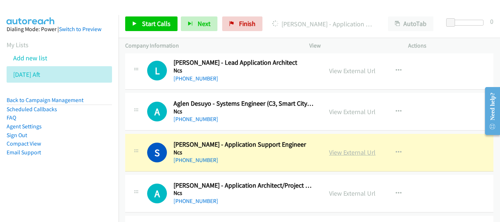
click at [353, 153] on link "View External Url" at bounding box center [352, 152] width 46 height 8
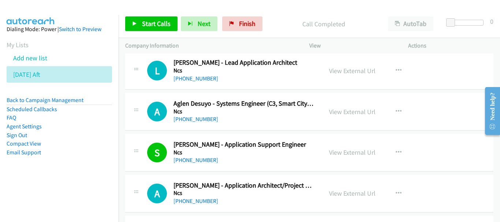
scroll to position [8822, 0]
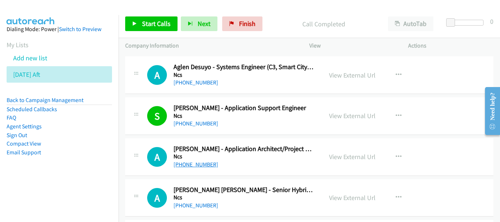
click at [190, 165] on link "+65 9386 8031" at bounding box center [196, 164] width 45 height 7
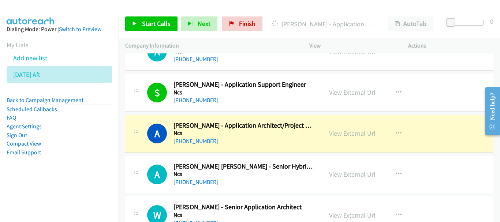
scroll to position [8859, 0]
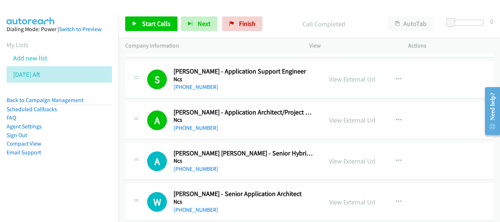
click at [367, 167] on div "View External Url View External Url Schedule/Manage Callback Start Calls Here R…" at bounding box center [375, 161] width 105 height 24
click at [357, 161] on link "View External Url" at bounding box center [352, 161] width 46 height 8
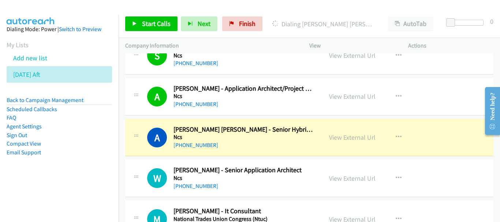
scroll to position [8896, 0]
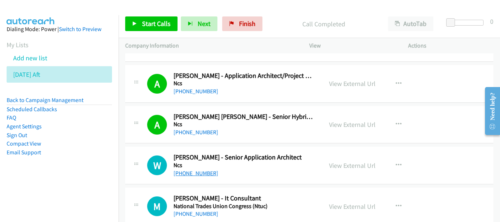
click at [193, 174] on link "+65 8118 8635" at bounding box center [196, 173] width 45 height 7
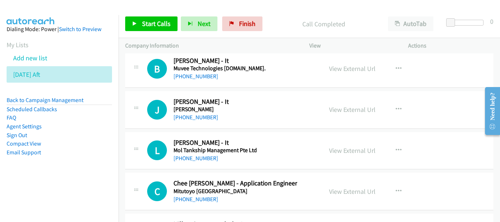
scroll to position [9152, 0]
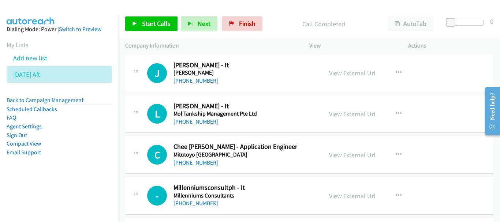
click at [184, 163] on link "+65 9671 3798" at bounding box center [196, 162] width 45 height 7
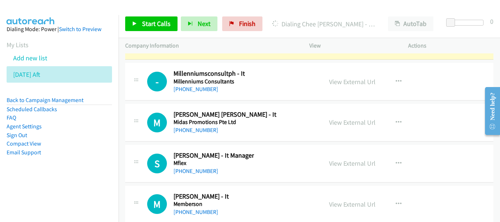
scroll to position [9298, 0]
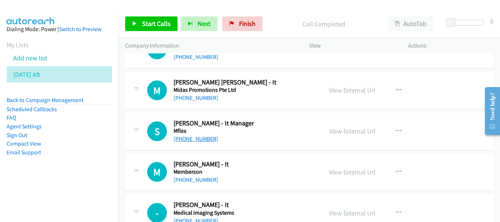
click at [193, 139] on link "+65 9674 1054" at bounding box center [196, 138] width 45 height 7
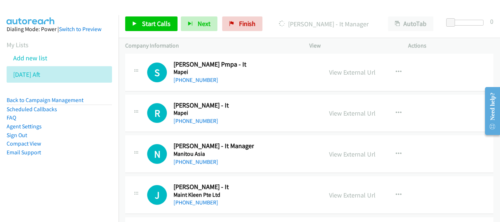
scroll to position [9811, 0]
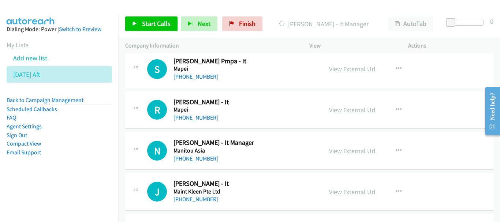
click at [318, 30] on div "Dialing Siang Neng Koh - It Manager" at bounding box center [324, 23] width 116 height 15
click at [199, 157] on link "+65 9777 0116" at bounding box center [196, 158] width 45 height 7
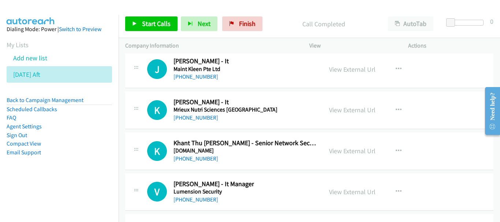
scroll to position [9921, 0]
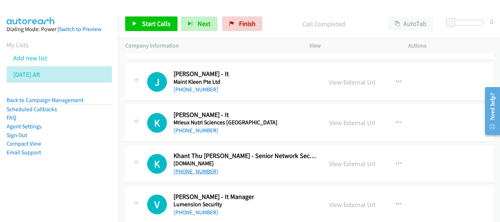
click at [189, 171] on link "+65 9017 5592" at bounding box center [196, 171] width 45 height 7
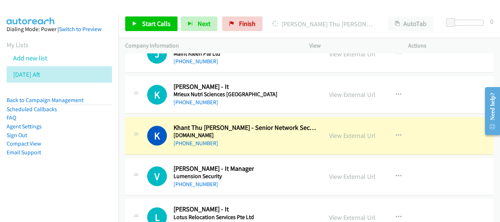
scroll to position [9957, 0]
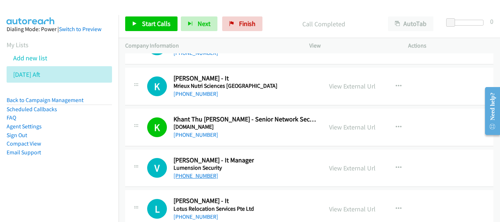
click at [201, 179] on link "+65 9790 8612" at bounding box center [196, 175] width 45 height 7
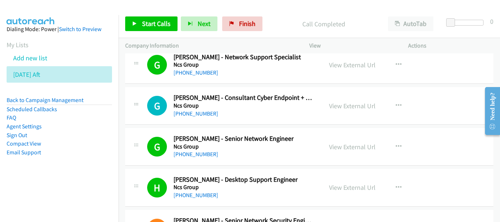
scroll to position [73, 0]
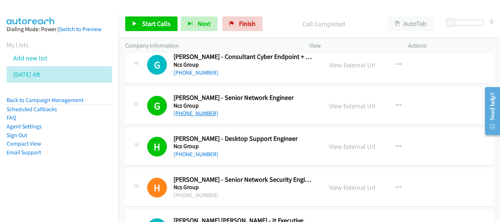
click at [200, 112] on link "+65 8249 6196" at bounding box center [196, 113] width 45 height 7
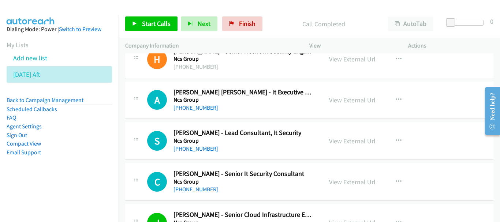
scroll to position [220, 0]
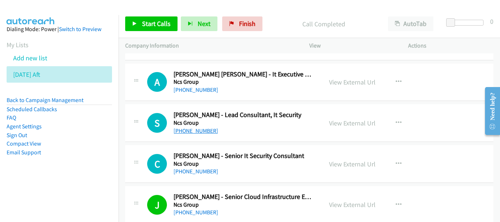
click at [207, 132] on link "+65 9850 0714" at bounding box center [196, 130] width 45 height 7
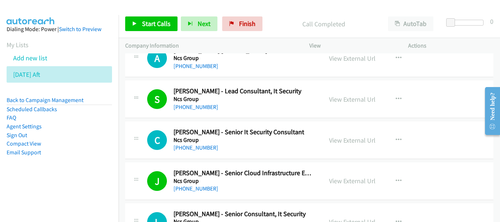
scroll to position [256, 0]
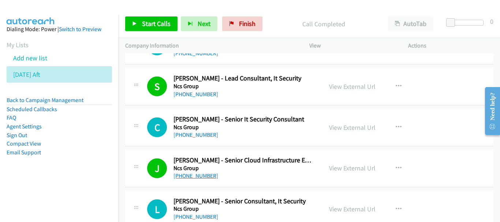
click at [194, 177] on link "+65 8407 9753" at bounding box center [196, 175] width 45 height 7
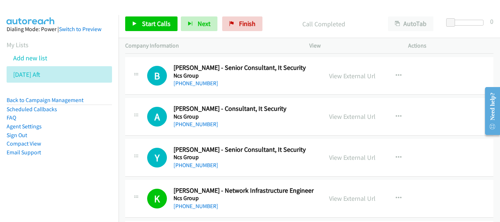
scroll to position [549, 0]
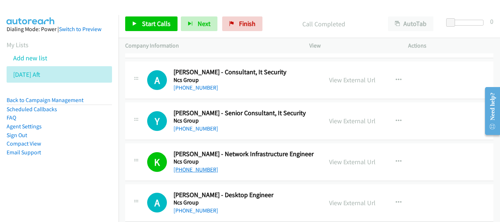
click at [198, 167] on link "+65 9796 0655" at bounding box center [196, 169] width 45 height 7
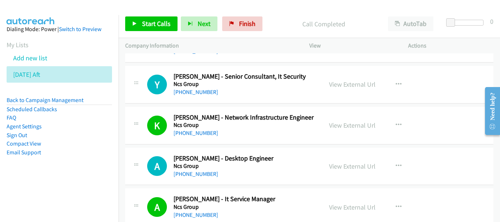
scroll to position [622, 0]
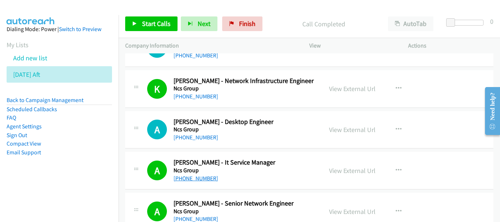
click at [202, 180] on link "+65 8151 4835" at bounding box center [196, 178] width 45 height 7
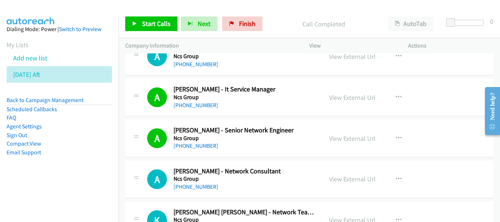
scroll to position [732, 0]
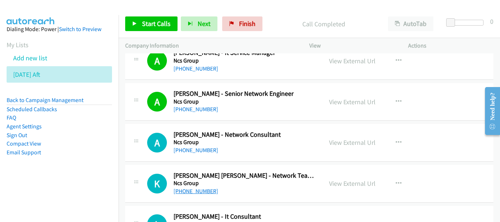
click at [188, 192] on link "+65 8727 5372" at bounding box center [196, 191] width 45 height 7
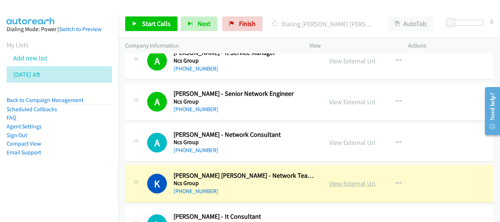
click at [354, 181] on link "View External Url" at bounding box center [352, 183] width 46 height 8
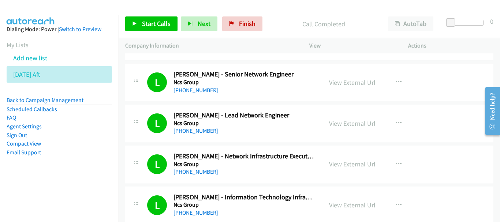
scroll to position [988, 0]
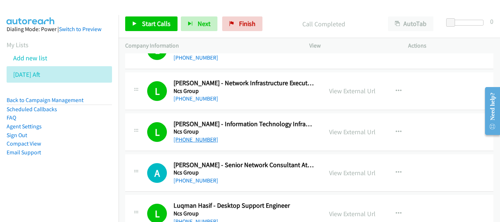
click at [201, 138] on link "+65 9091 9740" at bounding box center [196, 139] width 45 height 7
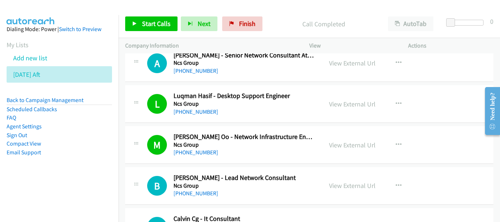
scroll to position [1135, 0]
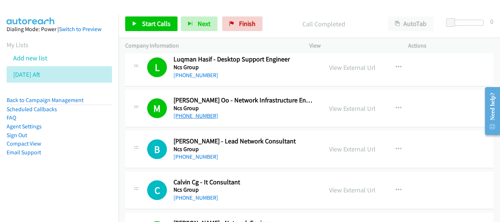
click at [195, 114] on link "+65 8322 9471" at bounding box center [196, 115] width 45 height 7
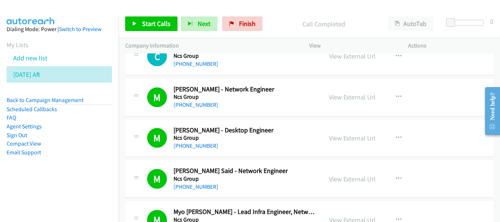
scroll to position [1281, 0]
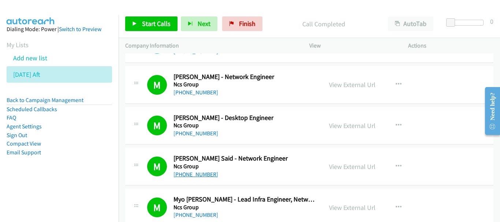
click at [206, 175] on link "+65 9470 6514" at bounding box center [196, 174] width 45 height 7
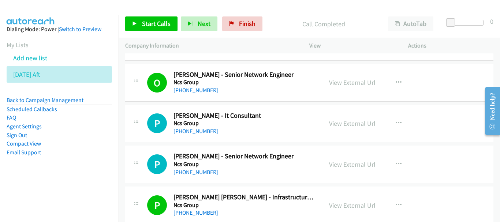
scroll to position [1501, 0]
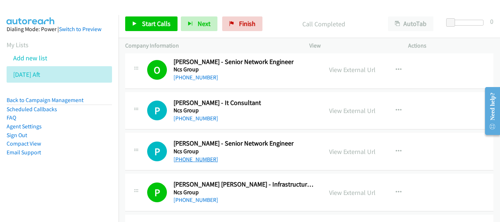
click at [191, 160] on link "+65 9179 2149" at bounding box center [196, 159] width 45 height 7
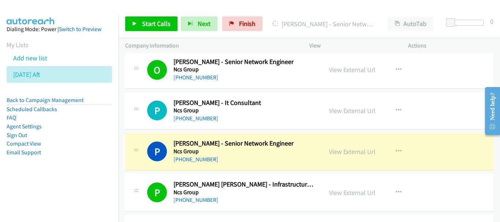
click at [345, 145] on div "View External Url View External Url Schedule/Manage Callback Start Calls Here R…" at bounding box center [375, 151] width 105 height 24
click at [344, 149] on link "View External Url" at bounding box center [352, 152] width 46 height 8
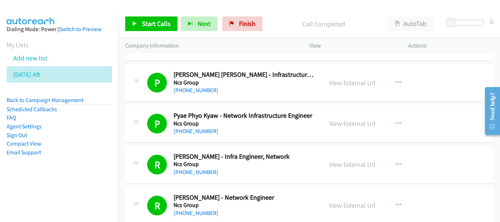
scroll to position [1647, 0]
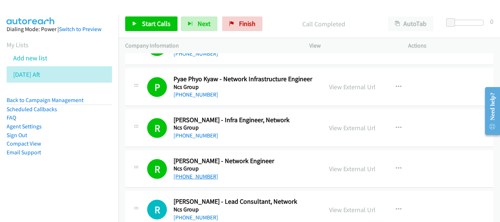
click at [196, 177] on link "+65 8505 7871" at bounding box center [196, 176] width 45 height 7
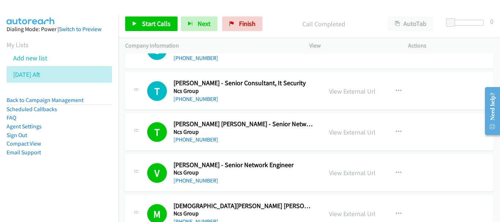
scroll to position [2013, 0]
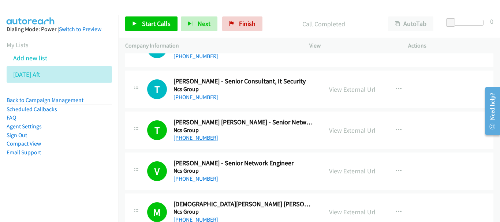
click at [202, 135] on link "+65 9789 5841" at bounding box center [196, 137] width 45 height 7
click at [366, 128] on link "View External Url" at bounding box center [352, 130] width 46 height 8
click at [195, 179] on link "+65 9643 8288" at bounding box center [196, 178] width 45 height 7
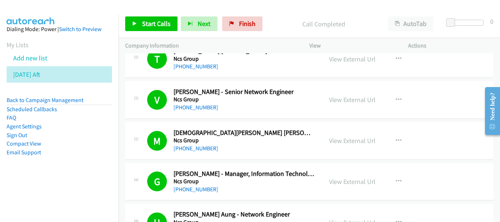
scroll to position [2087, 0]
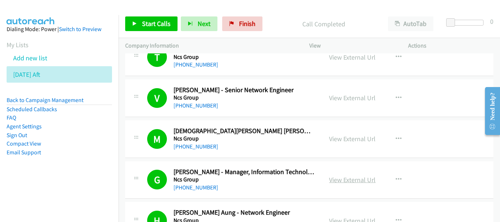
click at [356, 181] on link "View External Url" at bounding box center [352, 180] width 46 height 8
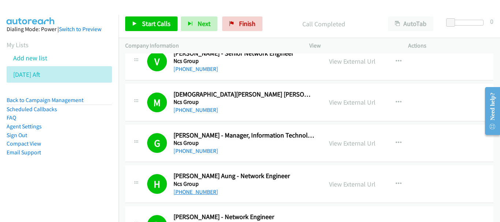
click at [189, 190] on link "+65 9375 5447" at bounding box center [196, 192] width 45 height 7
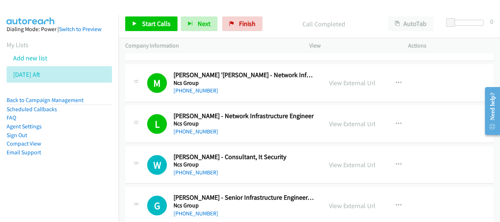
scroll to position [2343, 0]
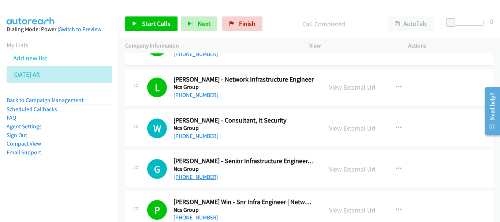
click at [191, 175] on link "+65 9088 8403" at bounding box center [196, 177] width 45 height 7
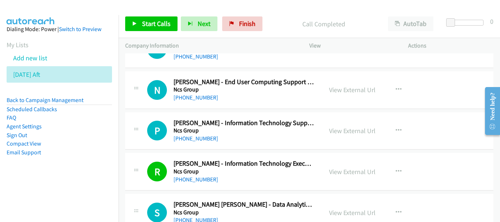
scroll to position [2599, 0]
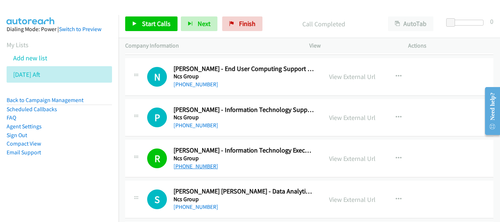
click at [196, 166] on link "+65 9771 4944" at bounding box center [196, 166] width 45 height 7
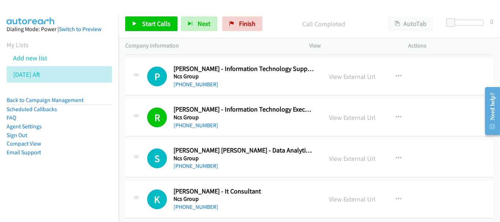
scroll to position [2636, 0]
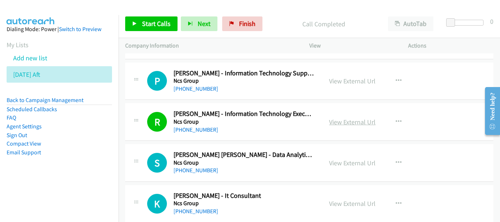
click at [359, 121] on link "View External Url" at bounding box center [352, 122] width 46 height 8
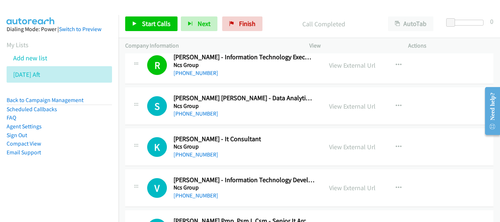
scroll to position [2709, 0]
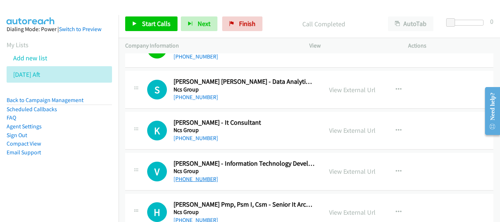
click at [206, 182] on link "+65 8525 4553" at bounding box center [196, 179] width 45 height 7
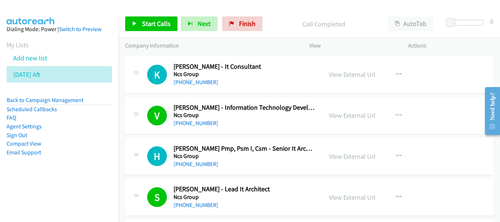
scroll to position [2782, 0]
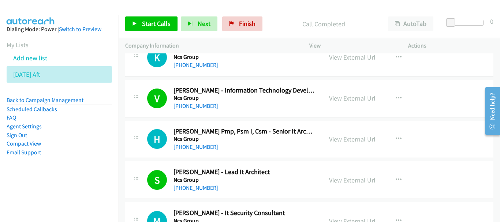
click at [358, 142] on link "View External Url" at bounding box center [352, 139] width 46 height 8
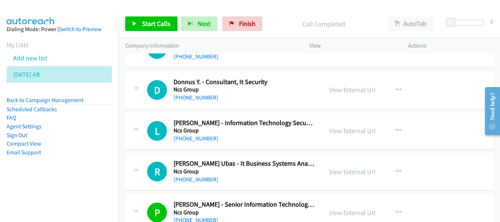
scroll to position [3661, 0]
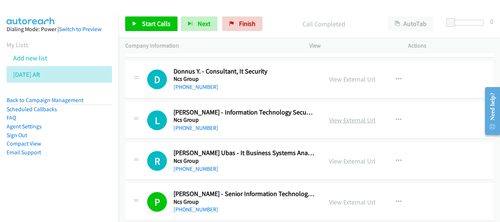
click at [345, 123] on link "View External Url" at bounding box center [352, 120] width 46 height 8
click at [200, 128] on link "+65 9710 4967" at bounding box center [196, 127] width 45 height 7
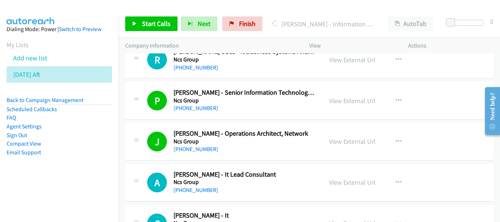
scroll to position [3771, 0]
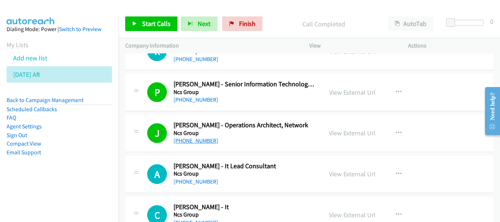
click at [197, 142] on link "+65 9222 2189" at bounding box center [196, 140] width 45 height 7
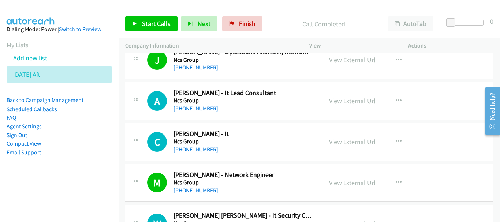
click at [197, 191] on link "+65 9115 1190" at bounding box center [196, 190] width 45 height 7
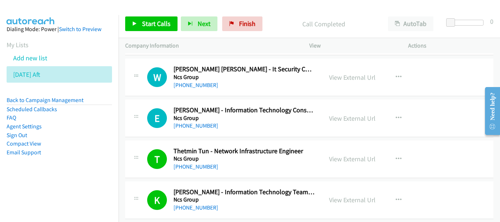
scroll to position [4027, 0]
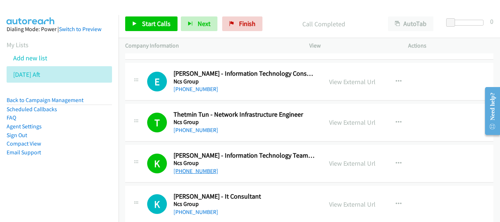
click at [204, 171] on link "+65 9225 0061" at bounding box center [196, 171] width 45 height 7
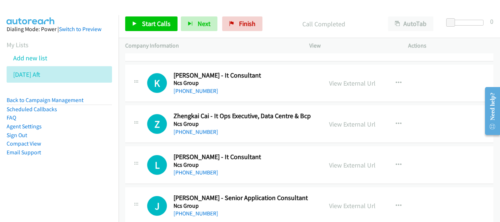
scroll to position [4137, 0]
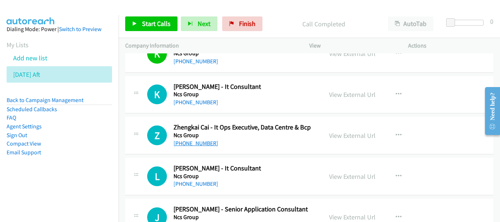
click at [200, 140] on link "+65 9655 8326" at bounding box center [196, 143] width 45 height 7
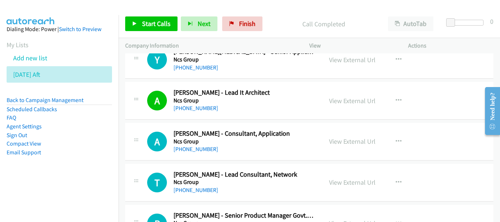
scroll to position [4429, 0]
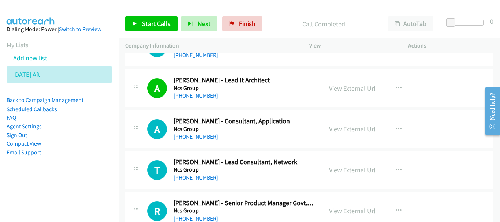
click at [187, 140] on link "+65 9847 5759" at bounding box center [196, 136] width 45 height 7
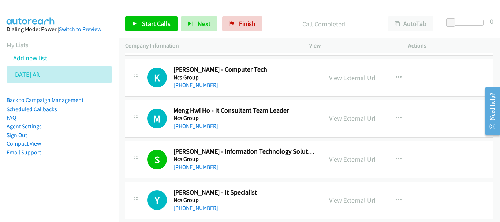
scroll to position [4759, 0]
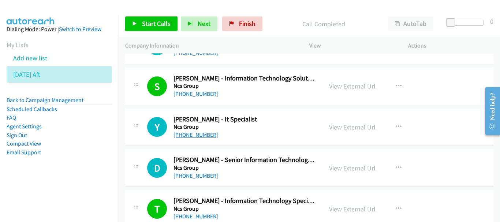
click at [182, 137] on link "+65 9672 6077" at bounding box center [196, 134] width 45 height 7
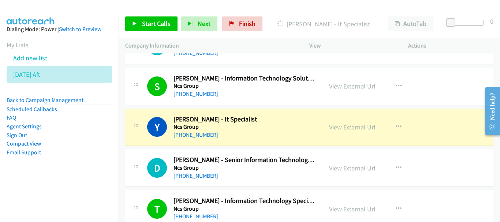
click at [349, 123] on link "View External Url" at bounding box center [352, 127] width 46 height 8
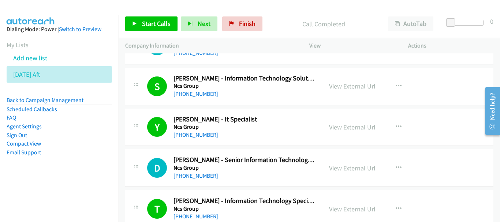
click at [356, 172] on div "View External Url" at bounding box center [352, 168] width 46 height 10
click at [355, 169] on link "View External Url" at bounding box center [352, 168] width 46 height 8
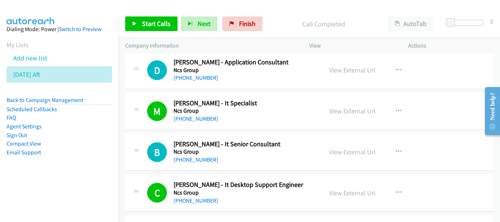
scroll to position [4942, 0]
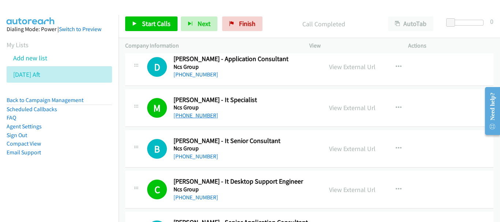
click at [200, 116] on link "+65 9069 9584" at bounding box center [196, 115] width 45 height 7
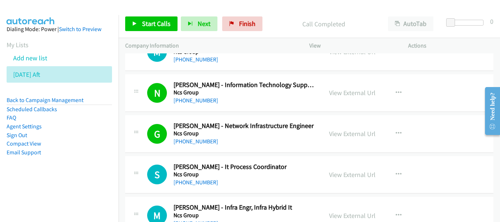
scroll to position [5198, 0]
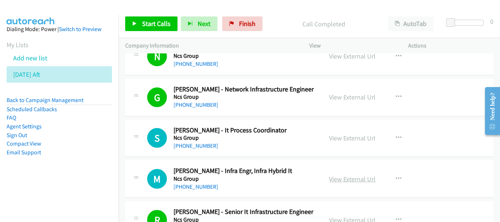
click at [343, 180] on link "View External Url" at bounding box center [352, 179] width 46 height 8
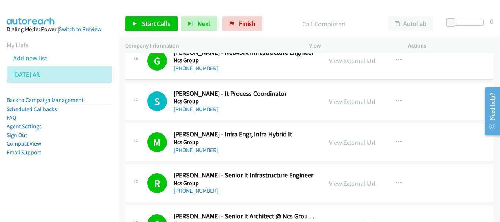
scroll to position [5271, 0]
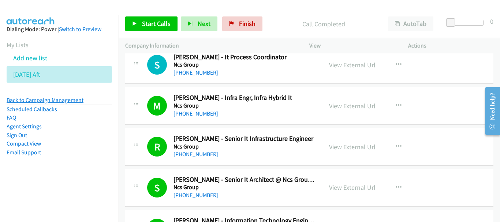
click at [57, 97] on link "Back to Campaign Management" at bounding box center [45, 100] width 77 height 7
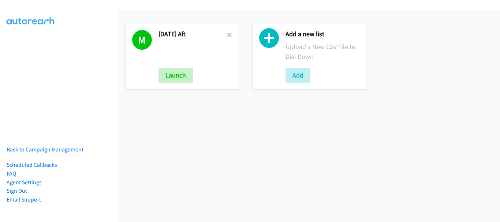
click at [232, 35] on div "M [DATE] Aft Launch" at bounding box center [182, 56] width 114 height 67
click at [229, 36] on icon at bounding box center [229, 35] width 5 height 5
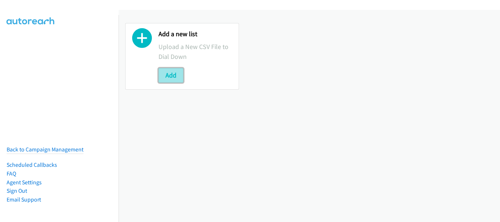
click at [178, 79] on button "Add" at bounding box center [171, 75] width 25 height 15
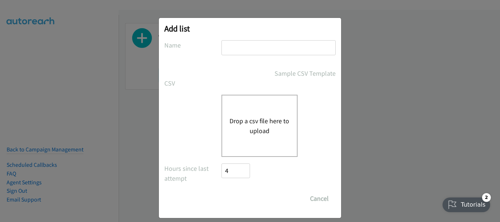
click at [226, 50] on input "text" at bounding box center [278, 47] width 114 height 15
type input "Monday OT"
click at [248, 120] on button "Drop a csv file here to upload" at bounding box center [260, 126] width 60 height 20
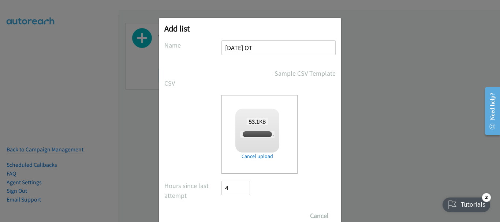
checkbox input "true"
click at [242, 212] on input "Save List" at bounding box center [240, 216] width 38 height 15
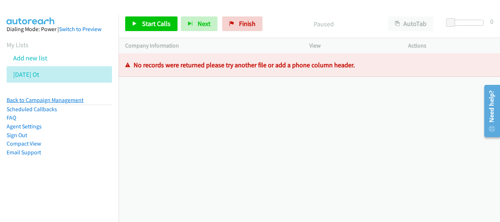
click at [50, 100] on link "Back to Campaign Management" at bounding box center [45, 100] width 77 height 7
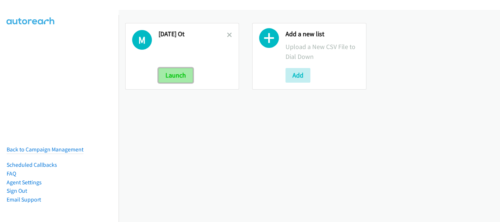
click at [187, 77] on button "Launch" at bounding box center [176, 75] width 34 height 15
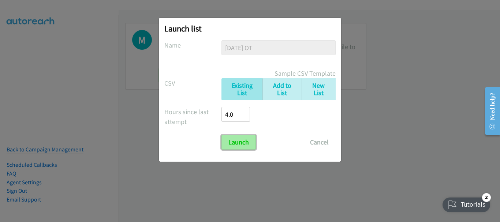
click at [239, 142] on input "Launch" at bounding box center [238, 142] width 34 height 15
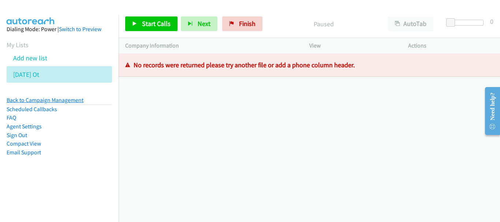
click at [71, 101] on link "Back to Campaign Management" at bounding box center [45, 100] width 77 height 7
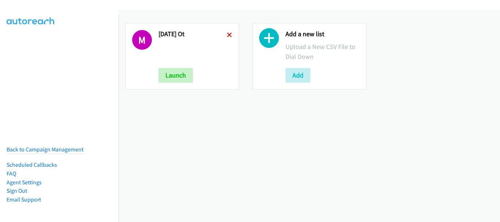
click at [229, 33] on icon at bounding box center [229, 35] width 5 height 5
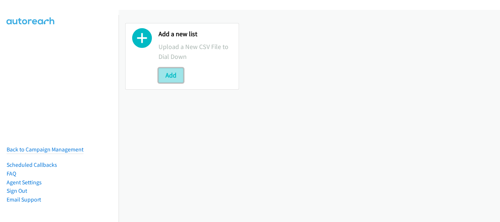
click at [168, 70] on button "Add" at bounding box center [171, 75] width 25 height 15
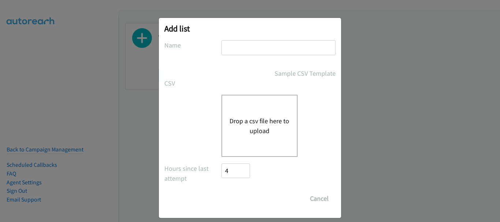
click at [229, 53] on input "text" at bounding box center [278, 47] width 114 height 15
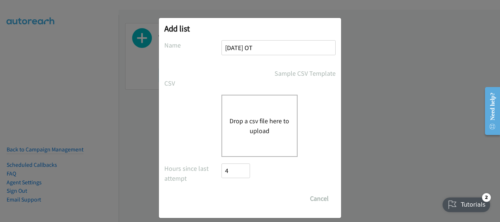
type input "[DATE] OT"
click at [253, 145] on div "Drop a csv file here to upload" at bounding box center [259, 126] width 76 height 62
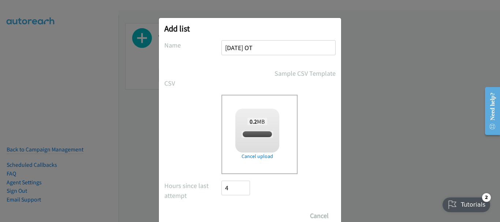
checkbox input "true"
click at [246, 213] on input "Save List" at bounding box center [240, 216] width 38 height 15
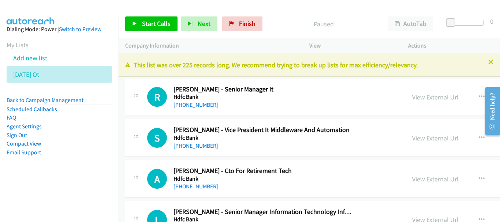
click at [415, 97] on link "View External Url" at bounding box center [435, 97] width 46 height 8
click at [189, 101] on link "[PHONE_NUMBER]" at bounding box center [196, 104] width 45 height 7
click at [201, 149] on link "[PHONE_NUMBER]" at bounding box center [196, 145] width 45 height 7
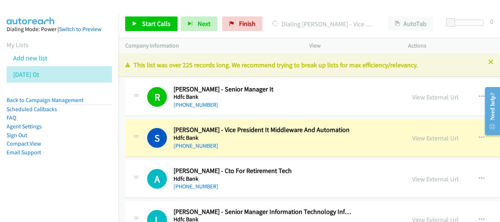
scroll to position [37, 0]
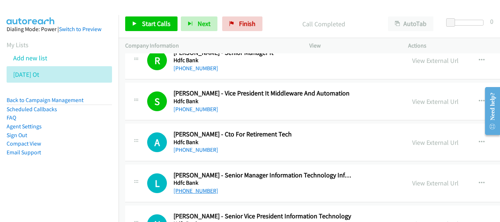
click at [191, 190] on link "[PHONE_NUMBER]" at bounding box center [196, 190] width 45 height 7
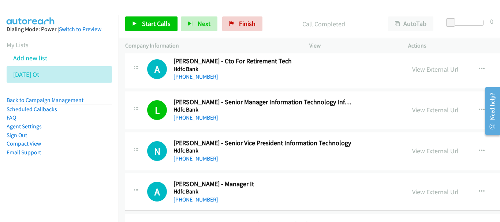
click at [178, 154] on div "[PHONE_NUMBER]" at bounding box center [264, 158] width 180 height 9
click at [176, 159] on link "[PHONE_NUMBER]" at bounding box center [196, 158] width 45 height 7
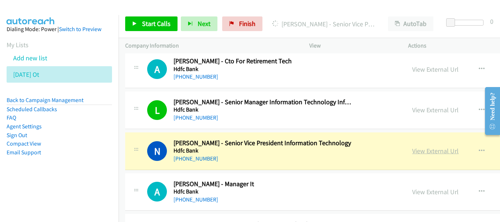
click at [412, 150] on link "View External Url" at bounding box center [435, 151] width 46 height 8
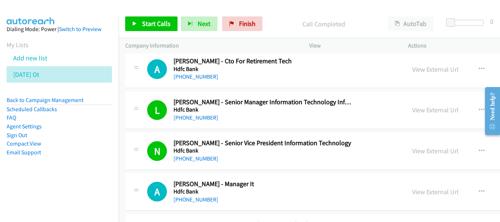
scroll to position [146, 0]
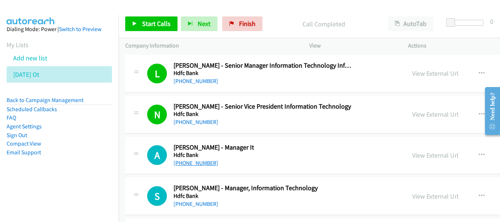
click at [206, 164] on link "[PHONE_NUMBER]" at bounding box center [196, 163] width 45 height 7
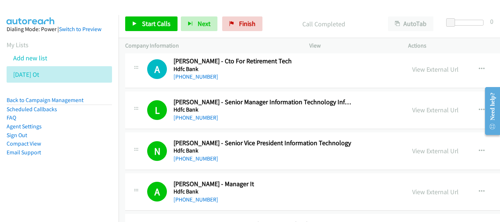
scroll to position [220, 0]
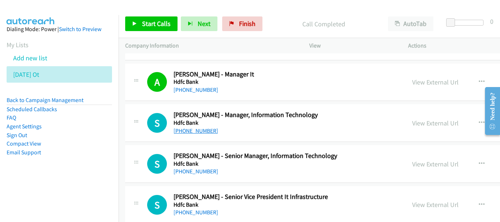
click at [199, 133] on link "[PHONE_NUMBER]" at bounding box center [196, 130] width 45 height 7
click at [191, 173] on link "[PHONE_NUMBER]" at bounding box center [196, 171] width 45 height 7
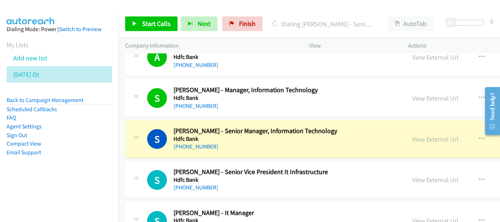
scroll to position [256, 0]
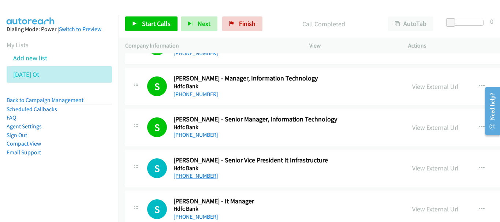
click at [197, 170] on h5 "Hdfc Bank" at bounding box center [264, 168] width 180 height 7
click at [196, 178] on link "[PHONE_NUMBER]" at bounding box center [196, 175] width 45 height 7
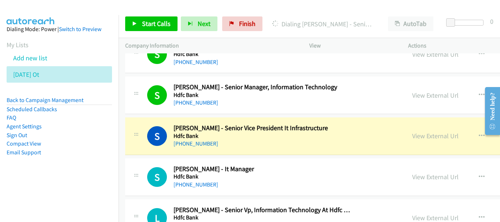
scroll to position [293, 0]
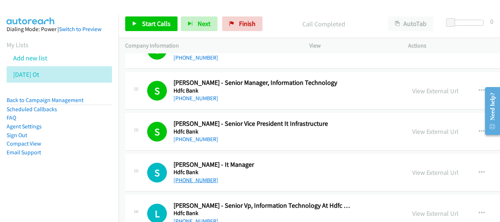
click at [192, 180] on link "[PHONE_NUMBER]" at bounding box center [196, 180] width 45 height 7
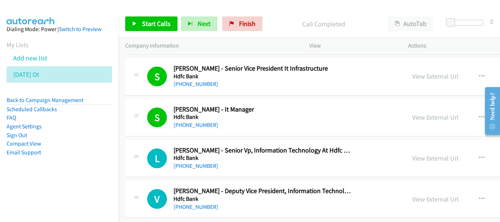
scroll to position [366, 0]
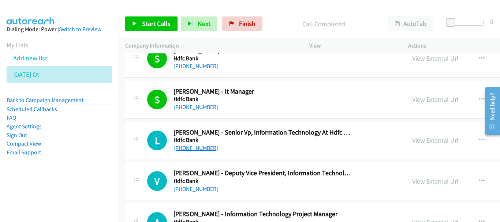
click at [205, 148] on link "[PHONE_NUMBER]" at bounding box center [196, 148] width 45 height 7
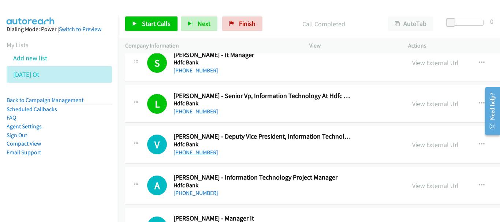
click at [206, 153] on link "[PHONE_NUMBER]" at bounding box center [196, 152] width 45 height 7
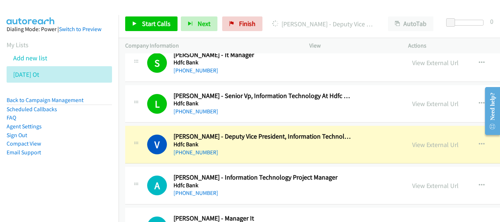
scroll to position [439, 0]
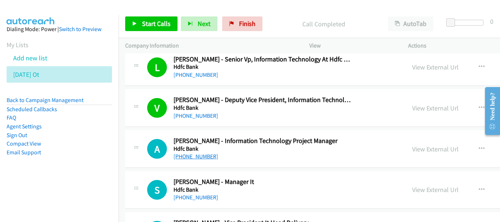
click at [208, 156] on link "[PHONE_NUMBER]" at bounding box center [196, 156] width 45 height 7
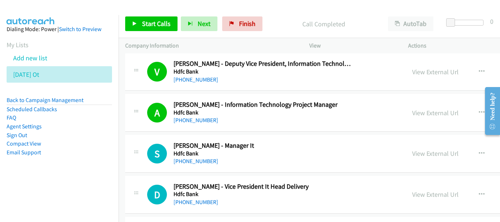
scroll to position [476, 0]
click at [200, 161] on link "[PHONE_NUMBER]" at bounding box center [196, 160] width 45 height 7
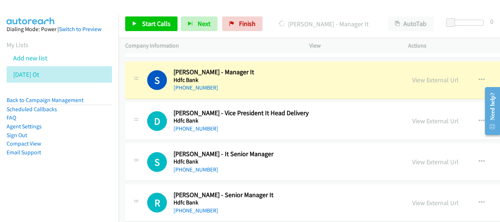
scroll to position [513, 0]
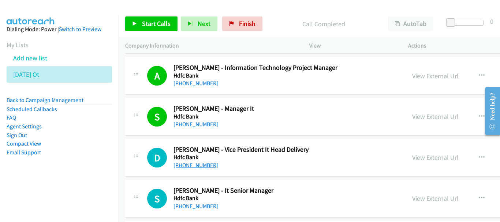
click at [206, 164] on link "[PHONE_NUMBER]" at bounding box center [196, 165] width 45 height 7
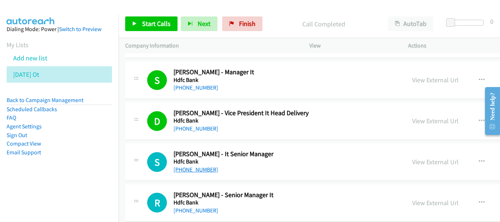
click at [199, 170] on link "[PHONE_NUMBER]" at bounding box center [196, 169] width 45 height 7
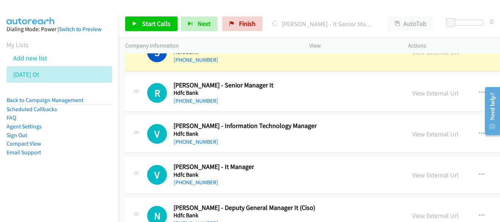
scroll to position [586, 0]
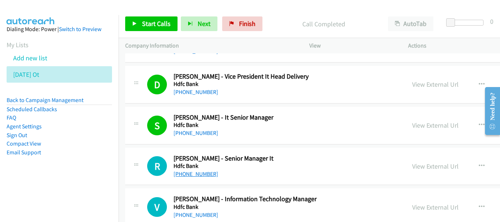
click at [192, 176] on link "[PHONE_NUMBER]" at bounding box center [196, 174] width 45 height 7
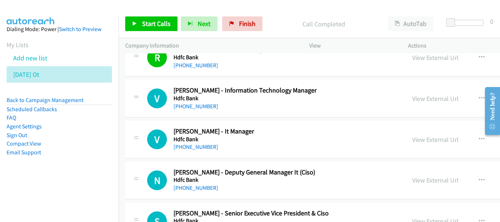
scroll to position [696, 0]
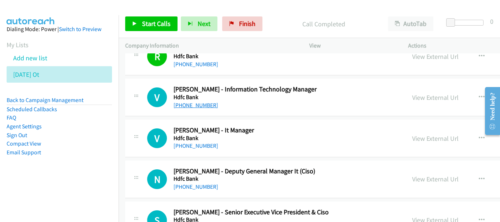
click at [205, 106] on link "[PHONE_NUMBER]" at bounding box center [196, 105] width 45 height 7
click at [195, 145] on link "[PHONE_NUMBER]" at bounding box center [196, 145] width 45 height 7
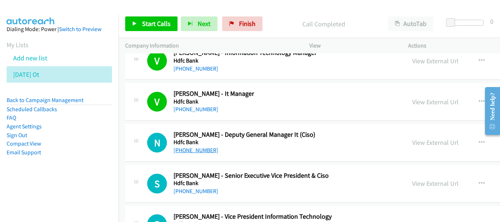
click at [201, 151] on link "[PHONE_NUMBER]" at bounding box center [196, 150] width 45 height 7
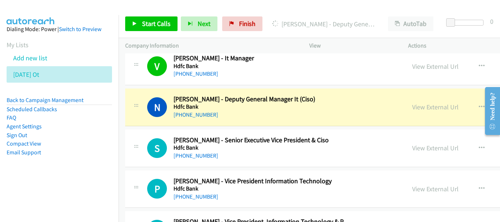
scroll to position [769, 0]
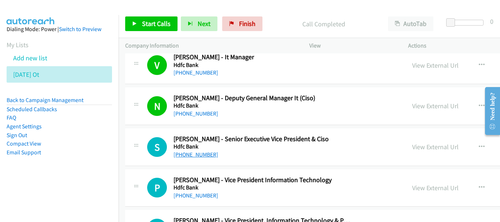
click at [191, 153] on link "[PHONE_NUMBER]" at bounding box center [196, 154] width 45 height 7
click at [197, 200] on div "P Callback Scheduled [PERSON_NAME] - Vice President Information Technology Hdfc…" at bounding box center [392, 188] width 534 height 38
click at [197, 196] on link "[PHONE_NUMBER]" at bounding box center [196, 195] width 45 height 7
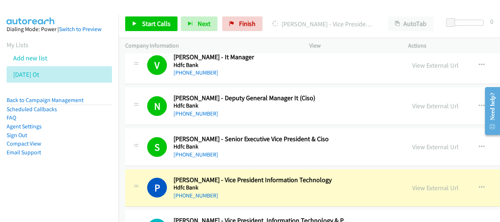
scroll to position [842, 0]
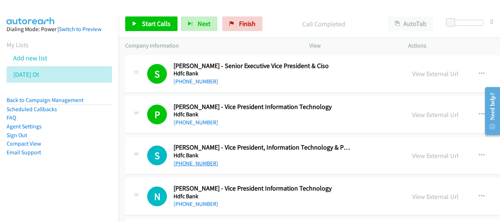
click at [198, 161] on link "[PHONE_NUMBER]" at bounding box center [196, 163] width 45 height 7
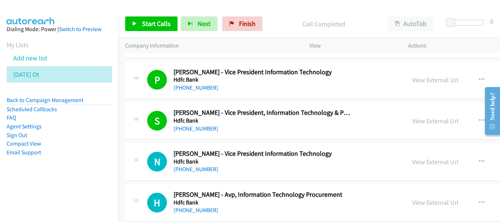
scroll to position [879, 0]
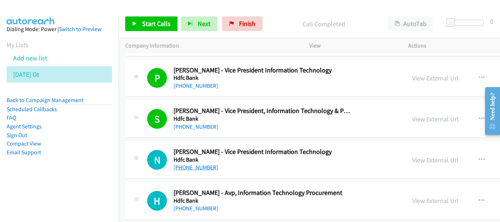
click at [193, 169] on link "[PHONE_NUMBER]" at bounding box center [196, 167] width 45 height 7
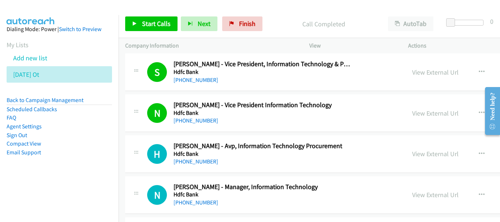
scroll to position [952, 0]
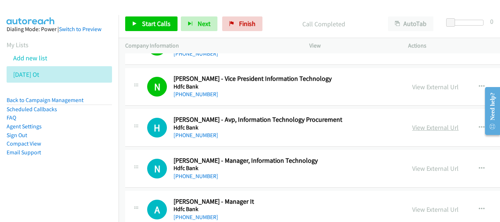
click at [412, 126] on link "View External Url" at bounding box center [435, 127] width 46 height 8
click at [192, 142] on div "H Callback Scheduled [PERSON_NAME] - Avp, Information Technology Procurement Hd…" at bounding box center [392, 128] width 534 height 38
click at [194, 135] on link "[PHONE_NUMBER]" at bounding box center [196, 135] width 45 height 7
click at [201, 177] on link "[PHONE_NUMBER]" at bounding box center [196, 176] width 45 height 7
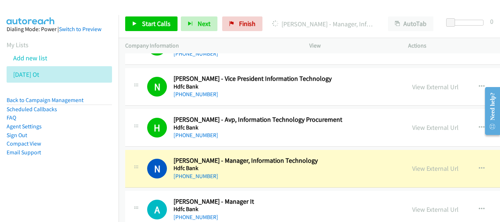
scroll to position [988, 0]
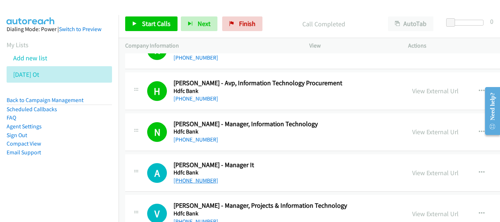
click at [199, 180] on link "[PHONE_NUMBER]" at bounding box center [196, 180] width 45 height 7
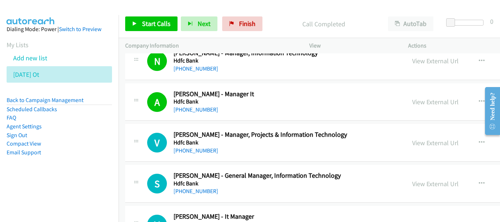
scroll to position [1062, 0]
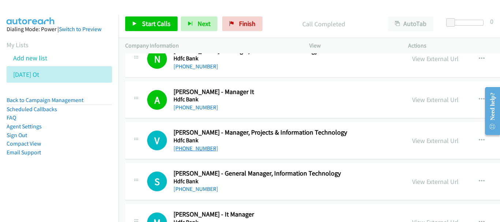
click at [204, 147] on link "[PHONE_NUMBER]" at bounding box center [196, 148] width 45 height 7
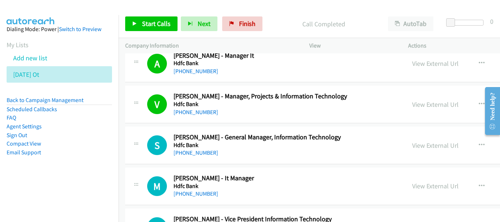
scroll to position [1098, 0]
click at [207, 154] on link "[PHONE_NUMBER]" at bounding box center [196, 152] width 45 height 7
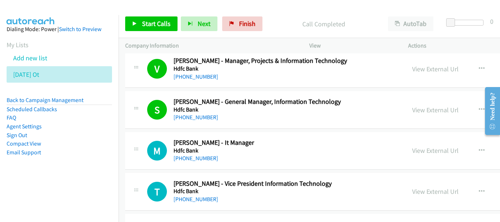
scroll to position [1135, 0]
